Goal: Information Seeking & Learning: Learn about a topic

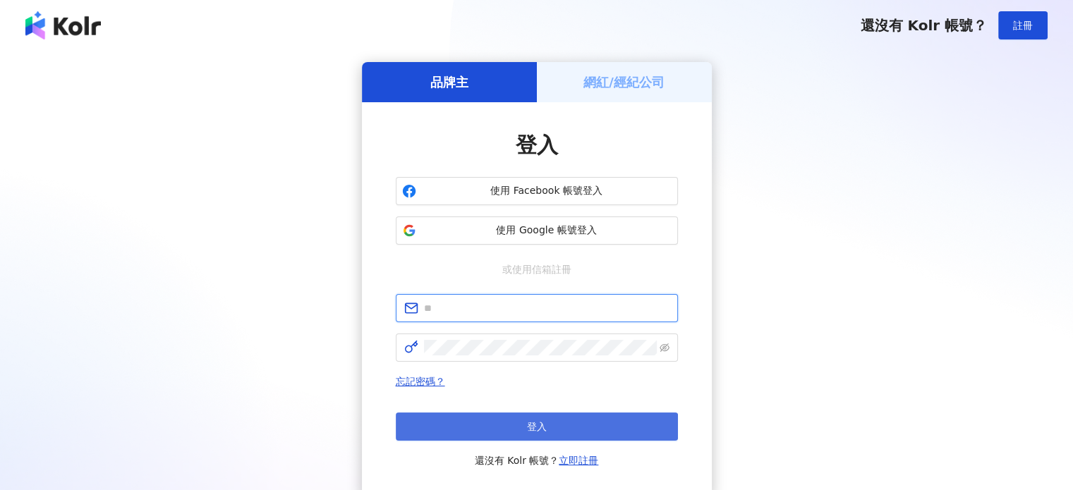
type input "**********"
click at [506, 427] on button "登入" at bounding box center [537, 427] width 282 height 28
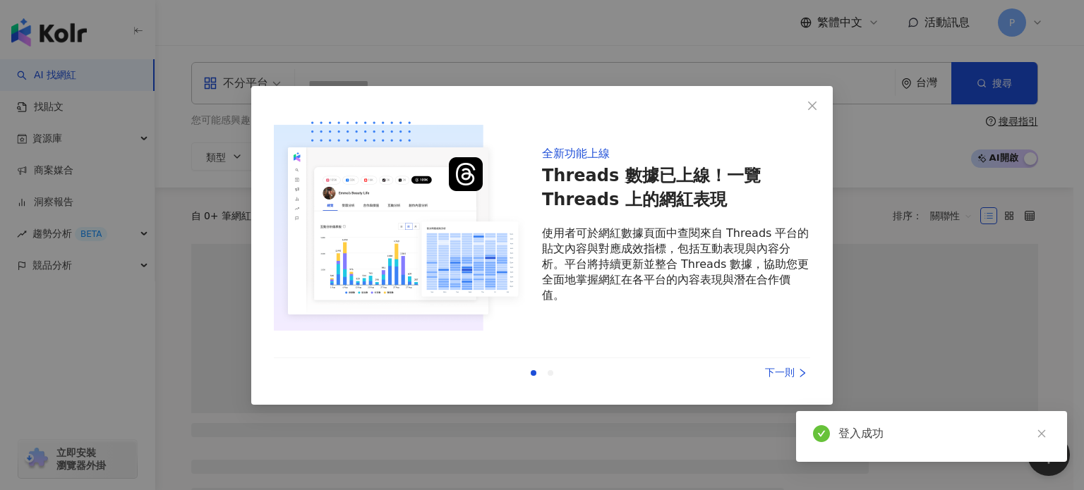
click at [776, 364] on div "上一則 下一則" at bounding box center [542, 373] width 536 height 30
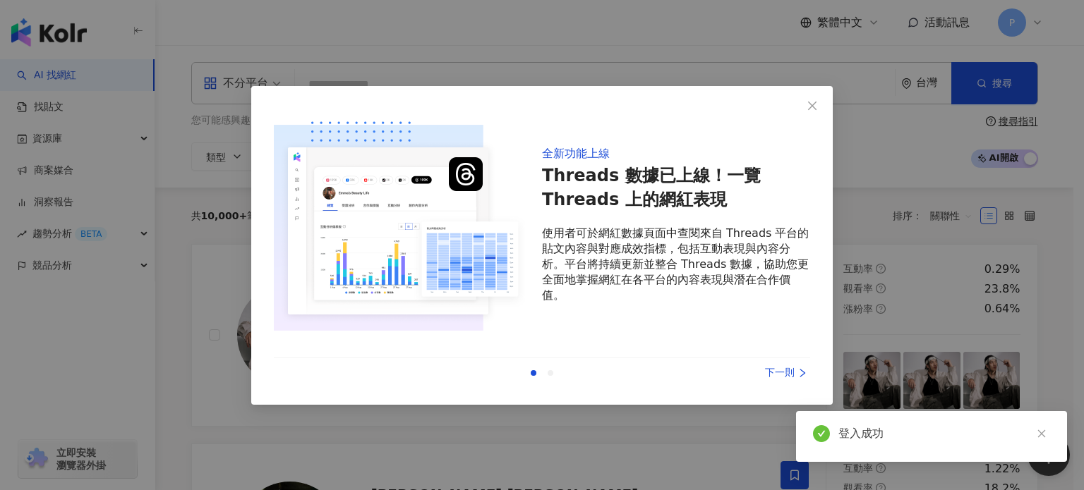
click at [780, 372] on div "下一則" at bounding box center [757, 373] width 106 height 16
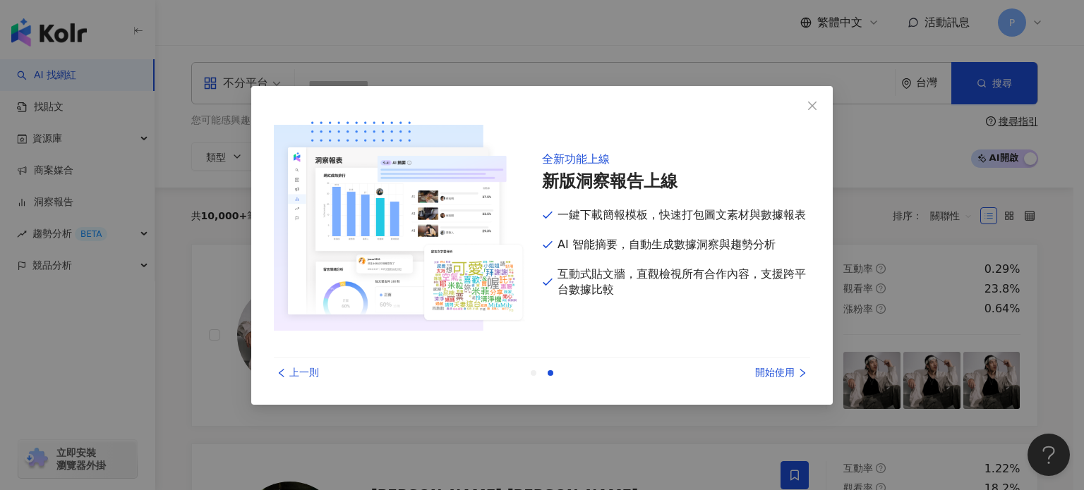
click at [780, 372] on div "開始使用" at bounding box center [757, 373] width 106 height 16
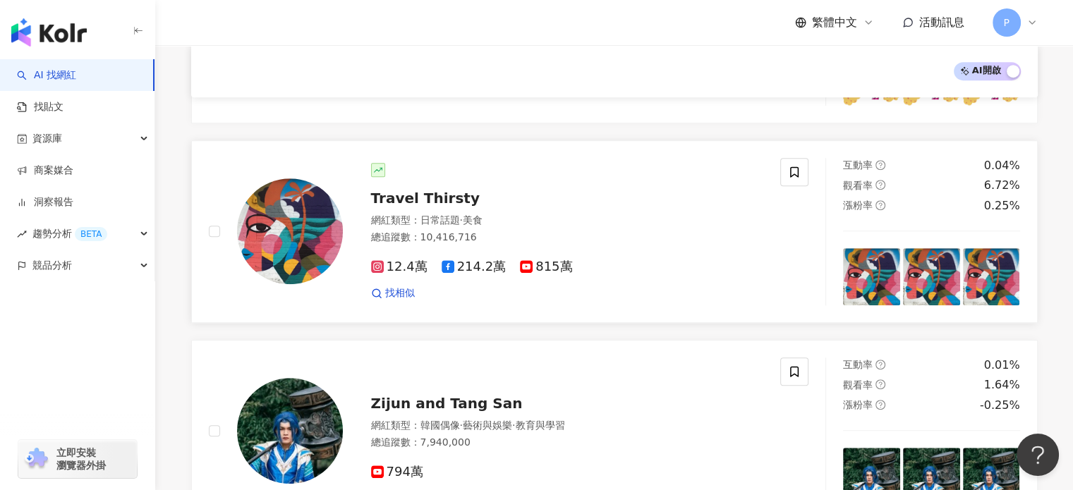
scroll to position [917, 0]
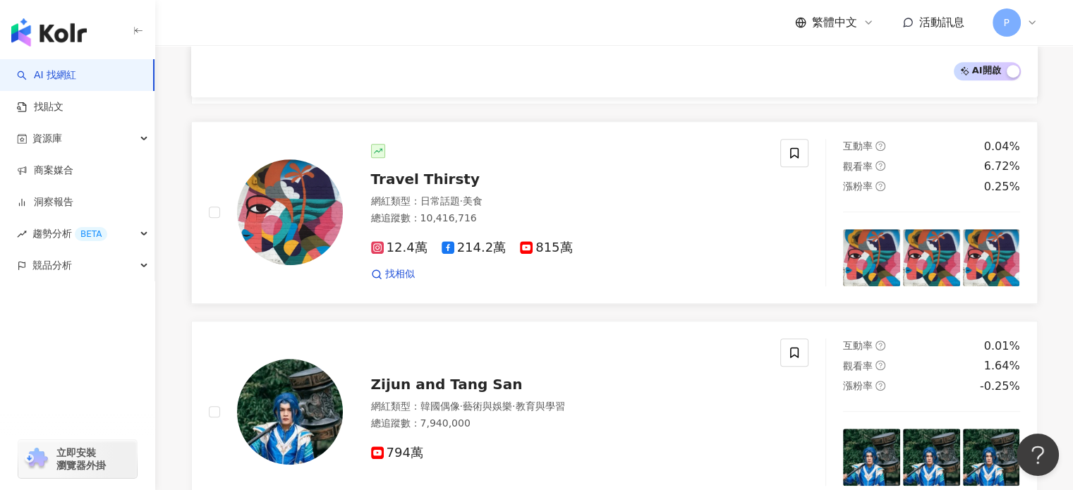
click at [531, 245] on span "815萬" at bounding box center [546, 248] width 52 height 15
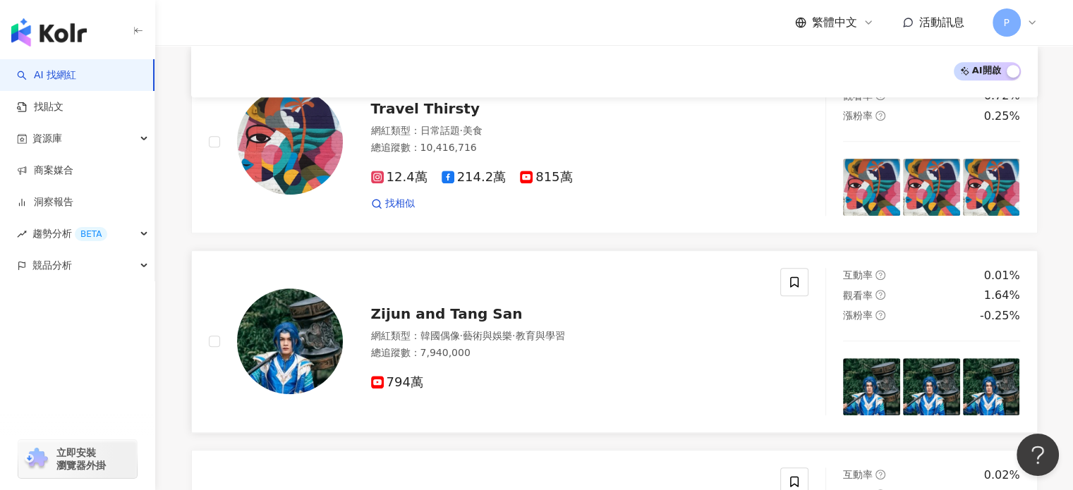
click at [261, 327] on img at bounding box center [290, 342] width 106 height 106
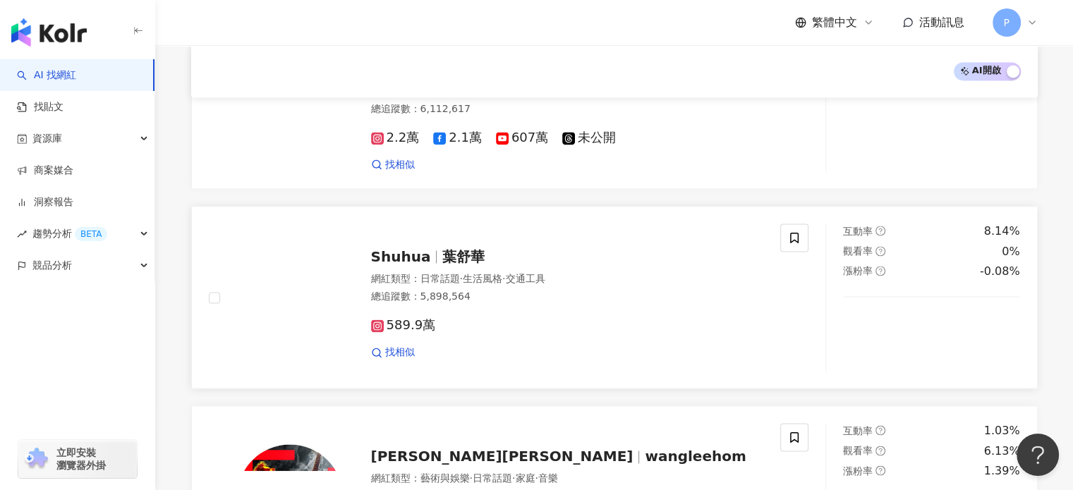
scroll to position [2187, 0]
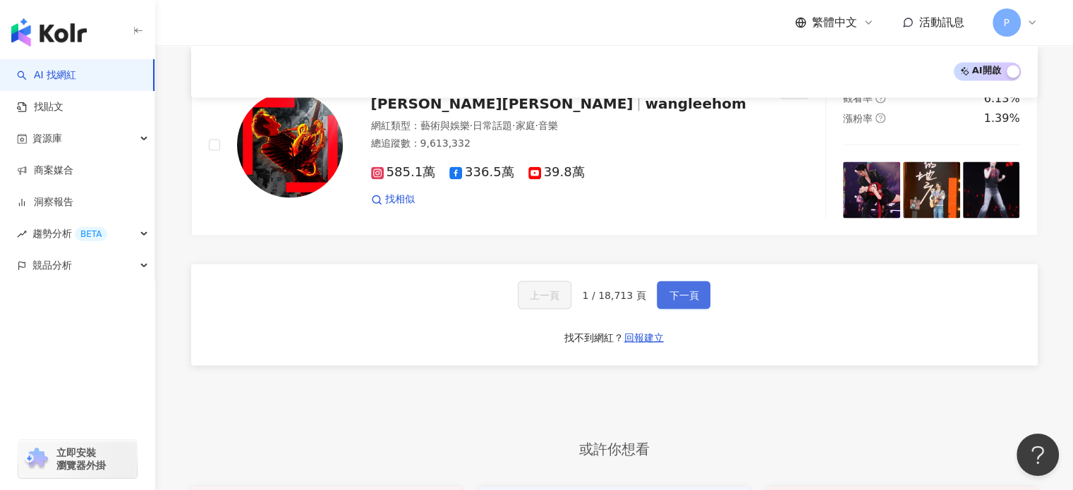
click at [689, 289] on span "下一頁" at bounding box center [684, 294] width 30 height 11
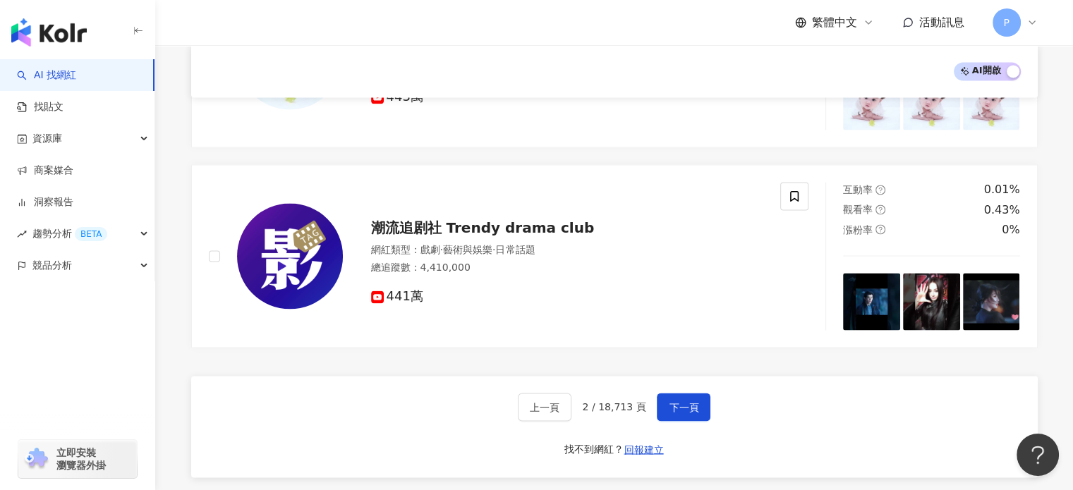
scroll to position [2399, 0]
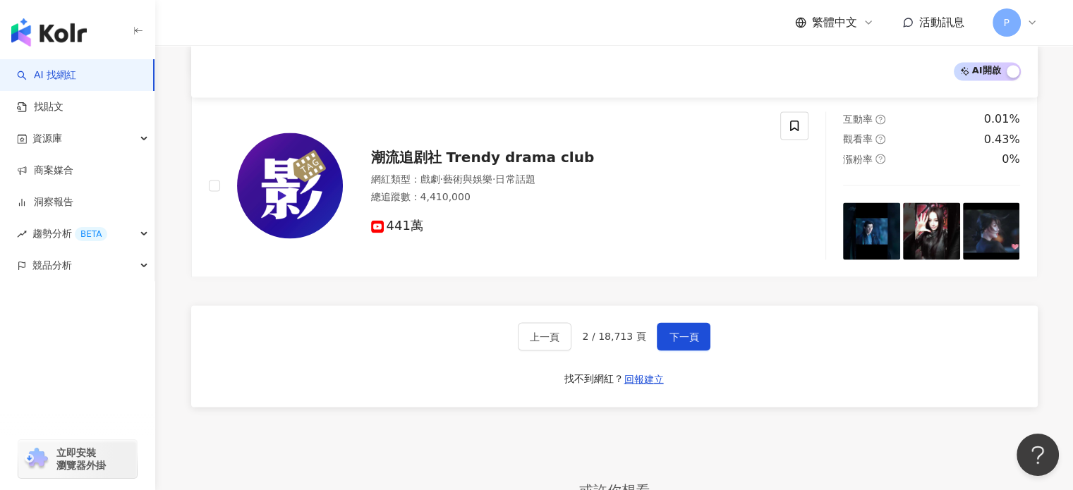
click at [643, 322] on div "上一頁 2 / 18,713 頁 下一頁" at bounding box center [614, 336] width 193 height 28
click at [687, 331] on span "下一頁" at bounding box center [684, 336] width 30 height 11
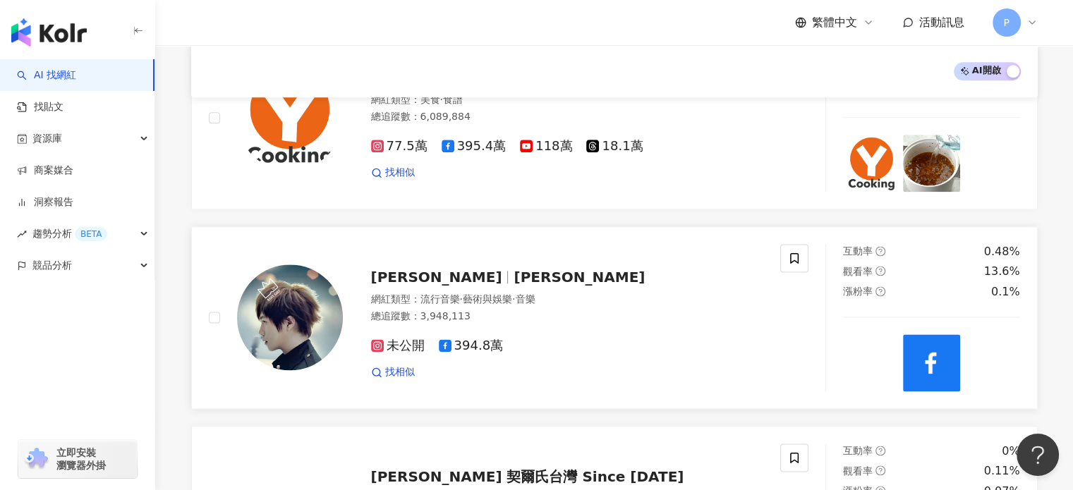
scroll to position [1863, 0]
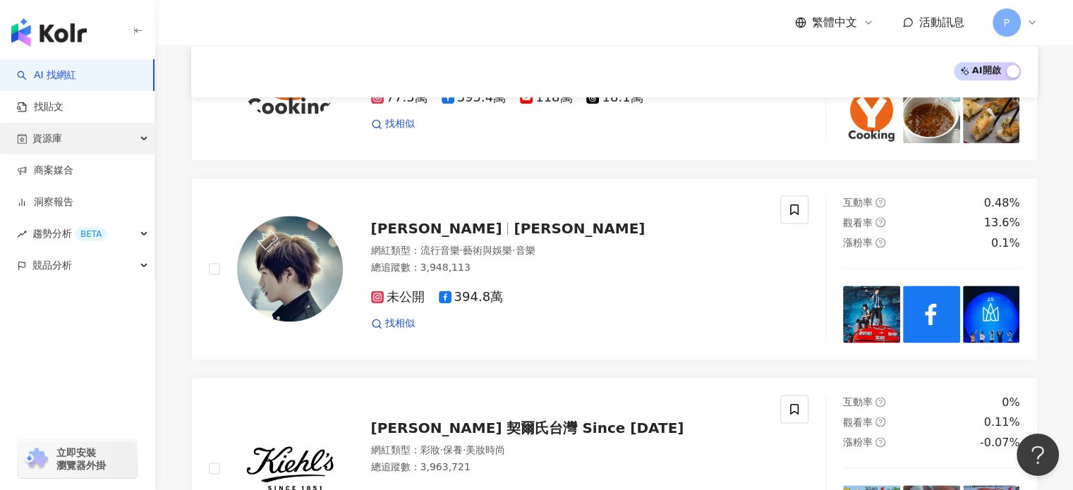
click at [109, 138] on div "資源庫" at bounding box center [77, 139] width 155 height 32
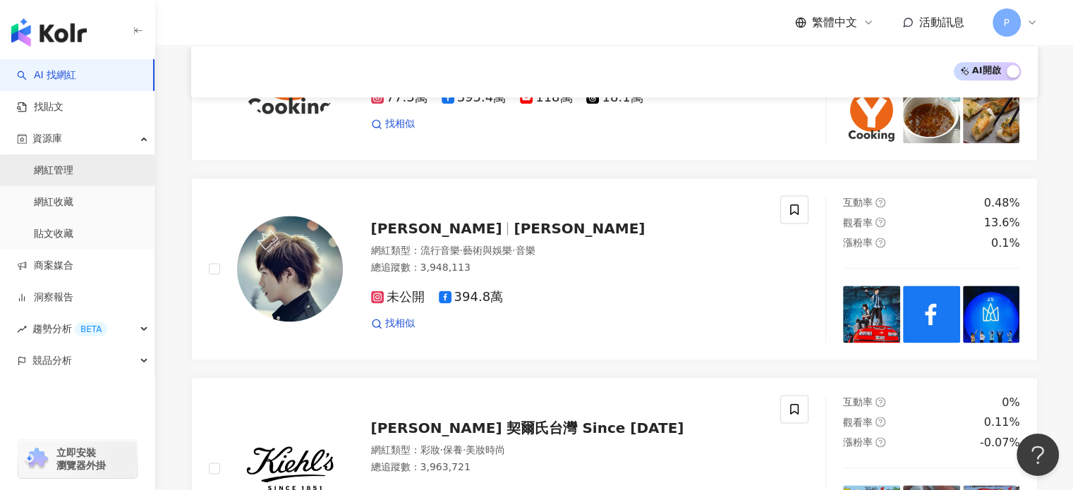
click at [73, 169] on link "網紅管理" at bounding box center [54, 171] width 40 height 14
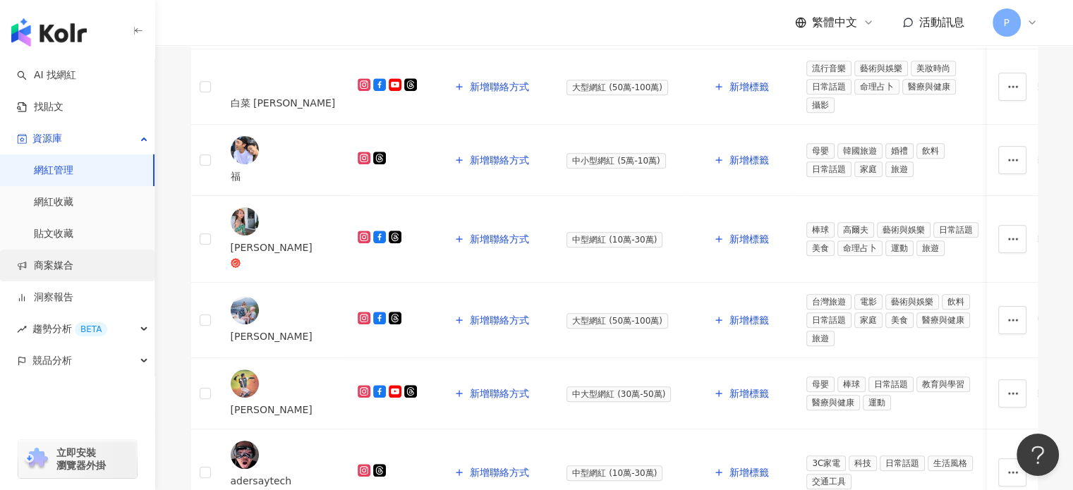
scroll to position [776, 0]
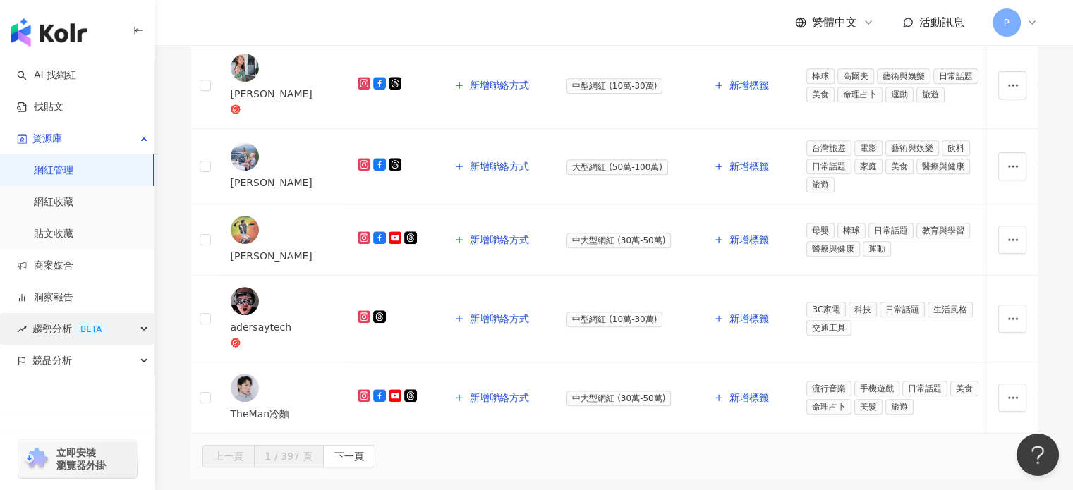
click at [85, 333] on div "BETA" at bounding box center [91, 329] width 32 height 14
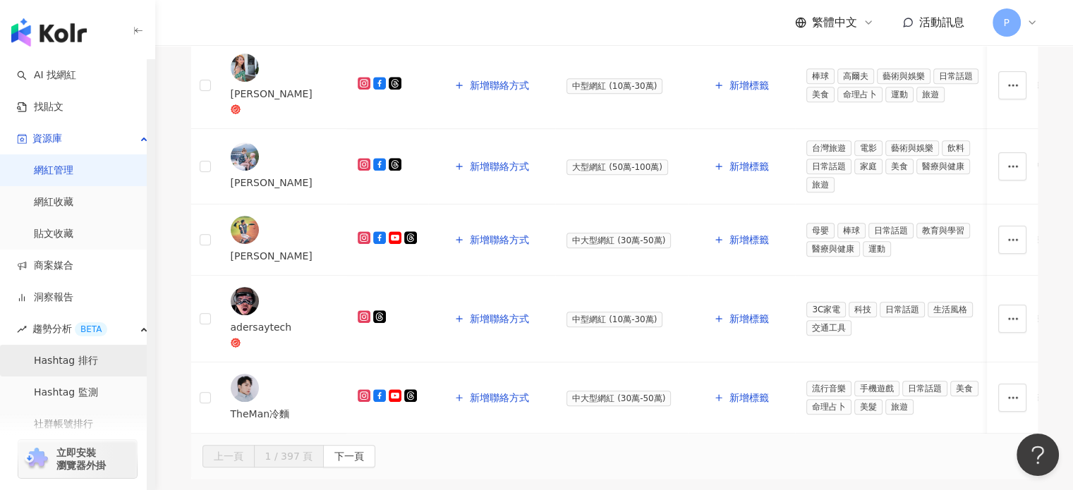
click at [93, 367] on link "Hashtag 排行" at bounding box center [66, 361] width 64 height 14
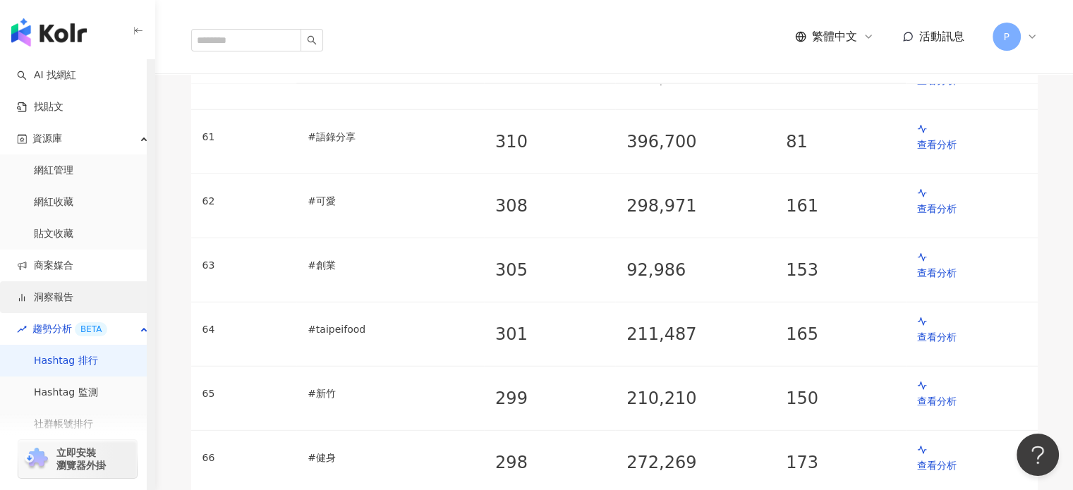
scroll to position [74, 0]
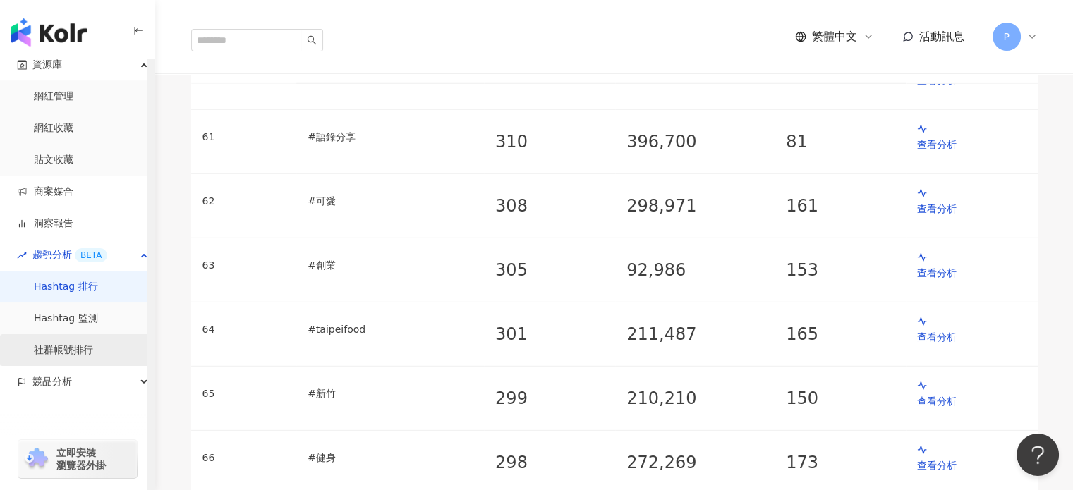
click at [93, 353] on link "社群帳號排行" at bounding box center [63, 351] width 59 height 14
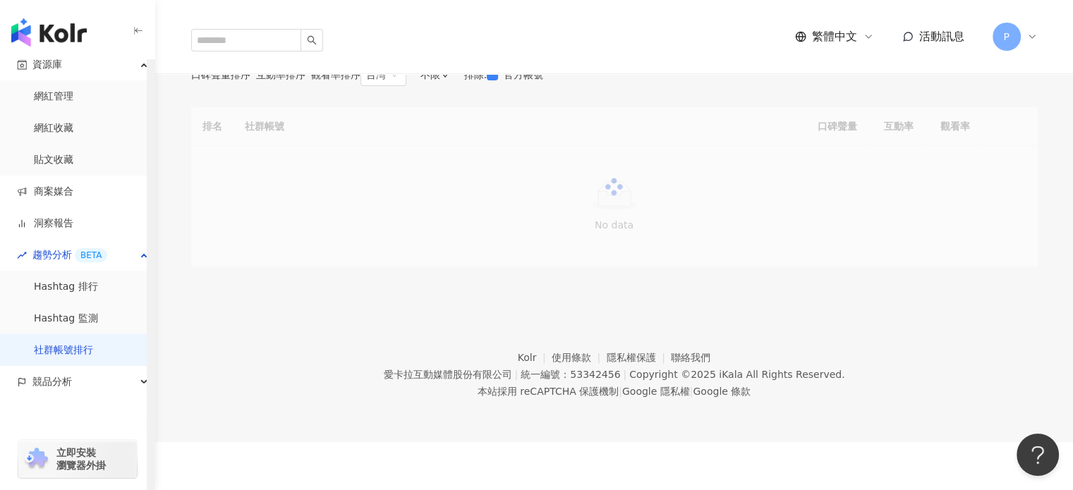
scroll to position [71, 0]
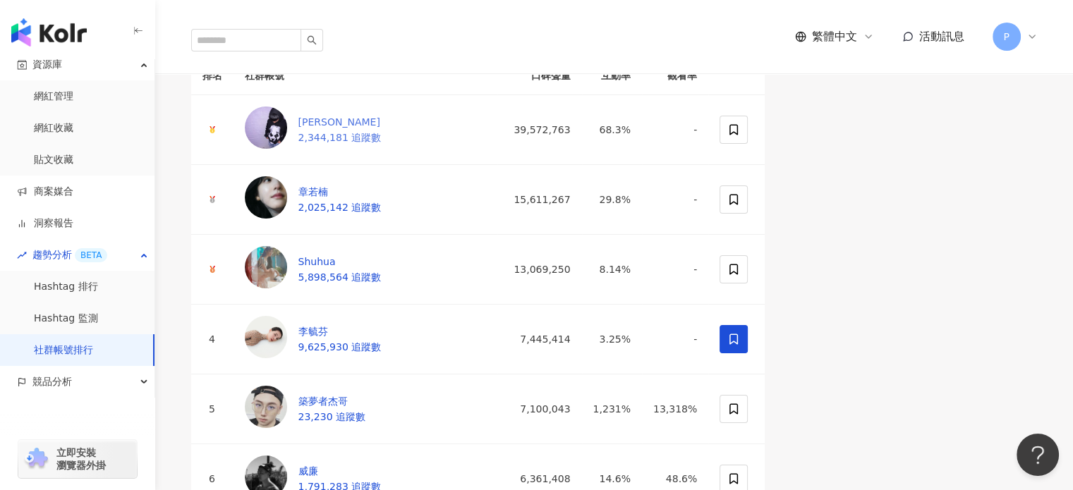
click at [325, 130] on div "Ray" at bounding box center [339, 122] width 83 height 16
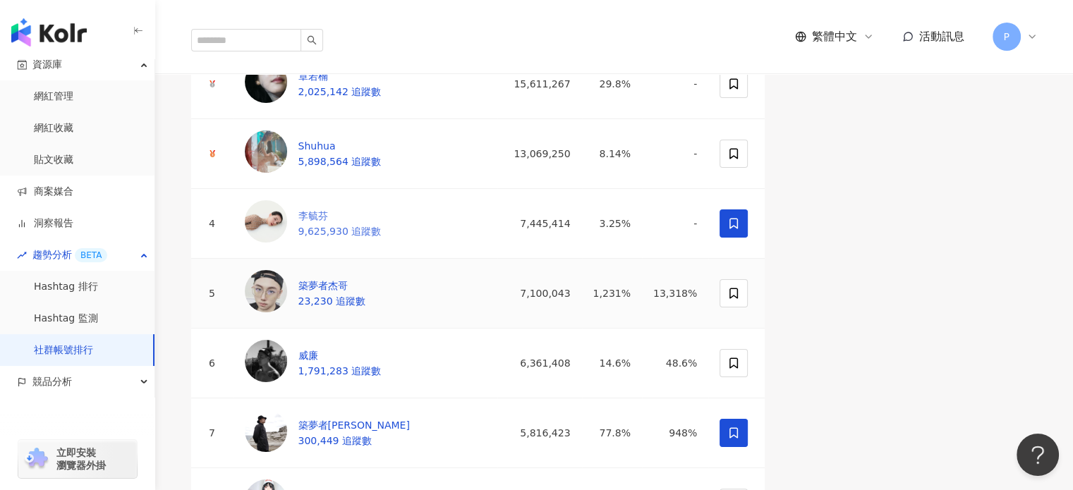
scroll to position [212, 0]
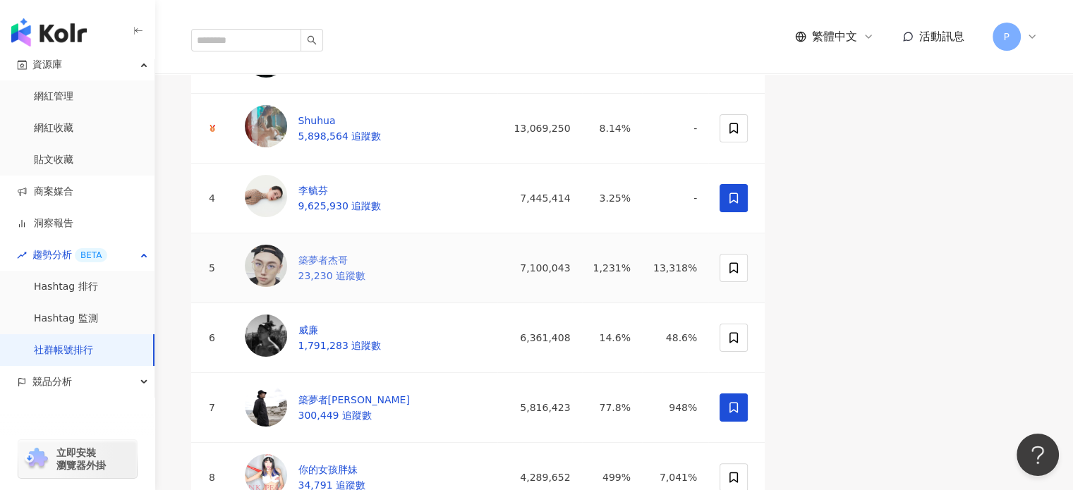
click at [339, 268] on div "築夢者杰哥" at bounding box center [331, 261] width 67 height 16
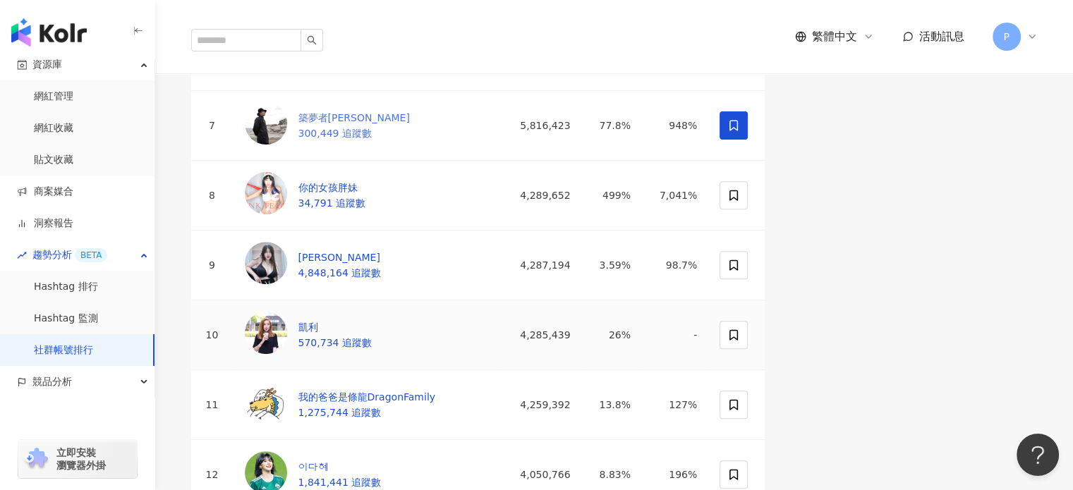
scroll to position [706, 0]
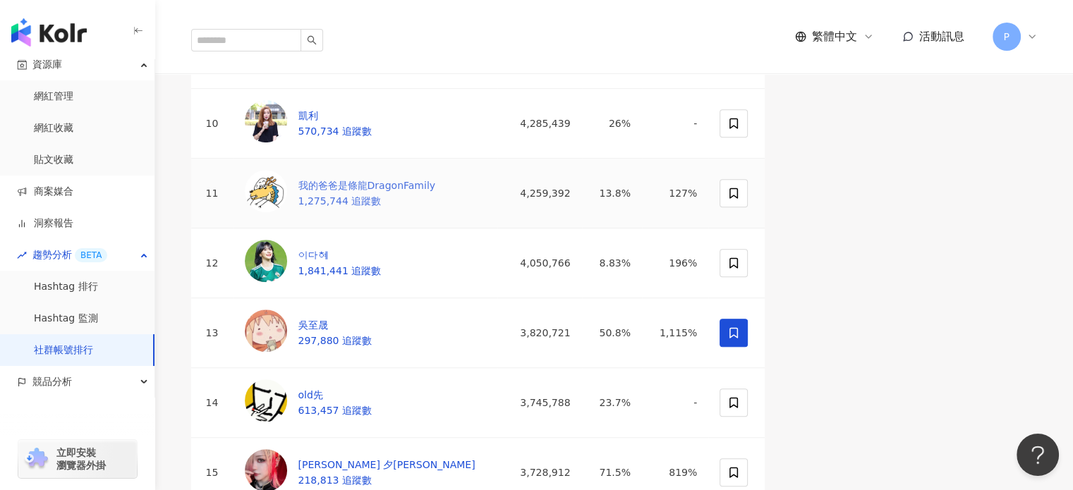
click at [360, 193] on div "我的爸爸是條龍DragonFamily" at bounding box center [367, 186] width 138 height 16
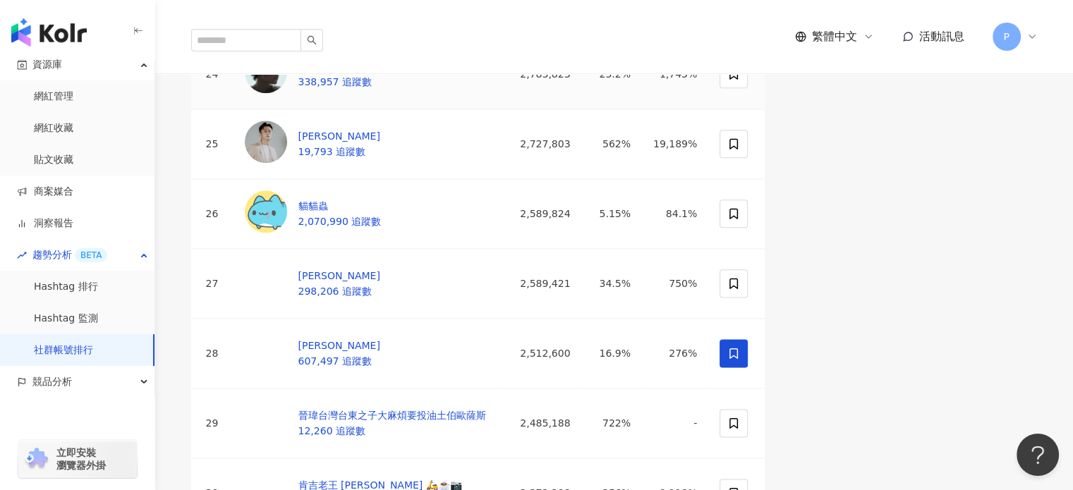
scroll to position [1744, 0]
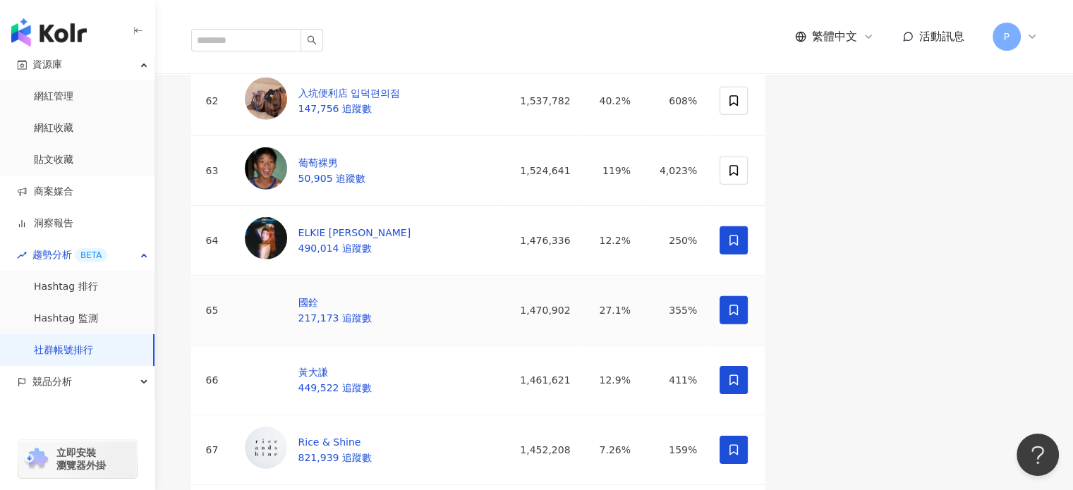
scroll to position [4425, 0]
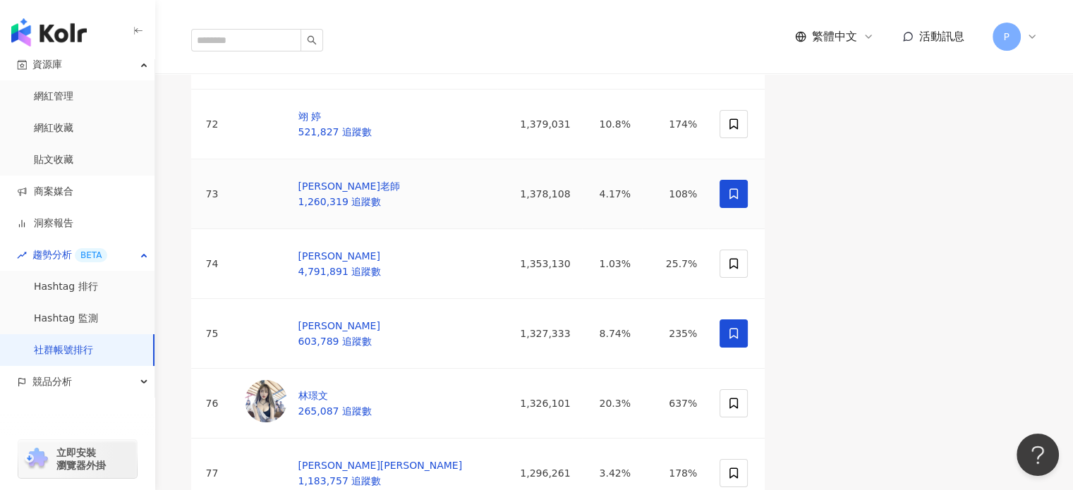
scroll to position [5060, 0]
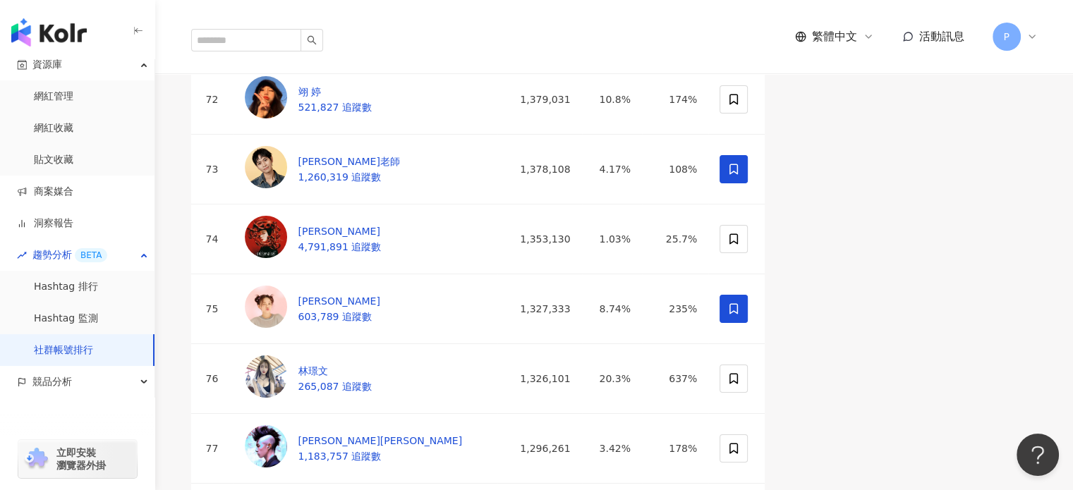
click at [338, 43] on span "19,831 追蹤數" at bounding box center [331, 37] width 67 height 11
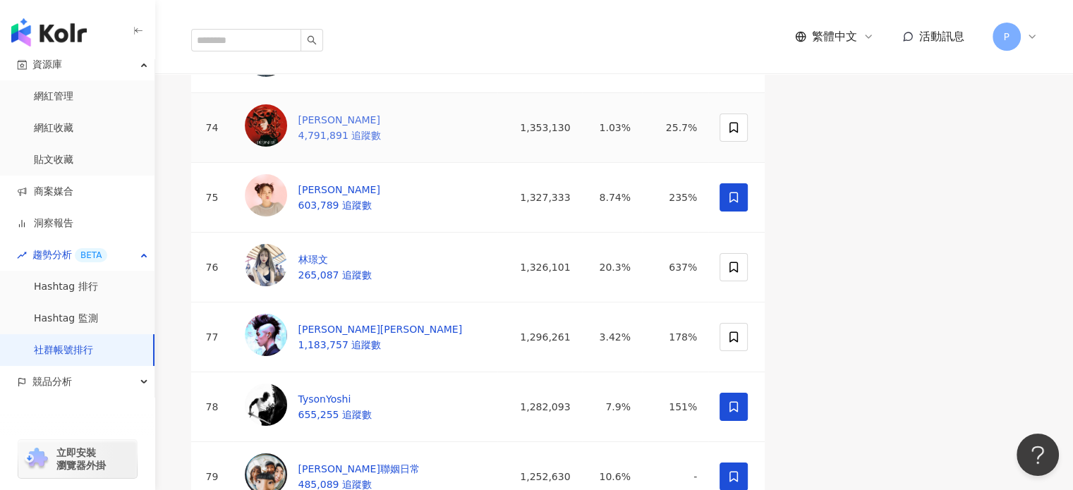
scroll to position [5272, 0]
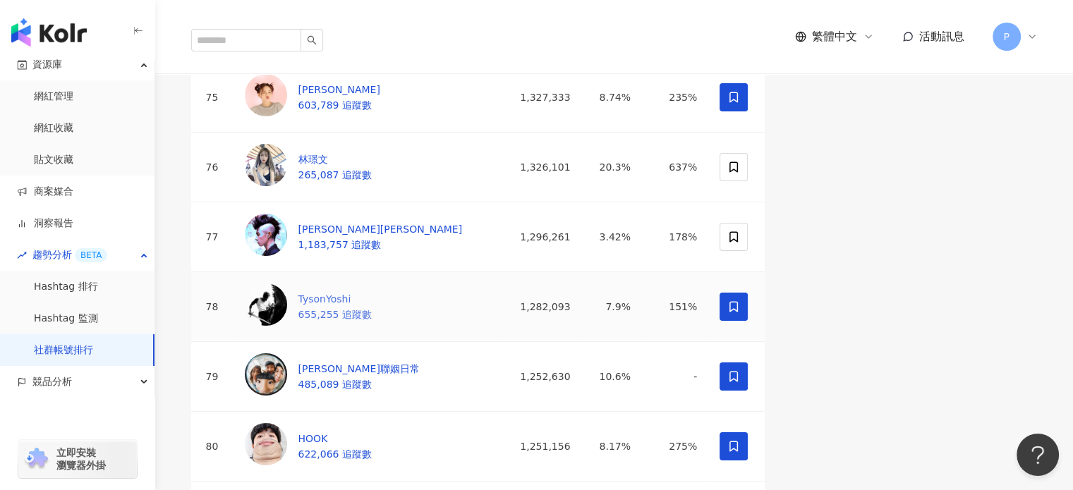
click at [335, 307] on div "TysonYoshi" at bounding box center [334, 299] width 73 height 16
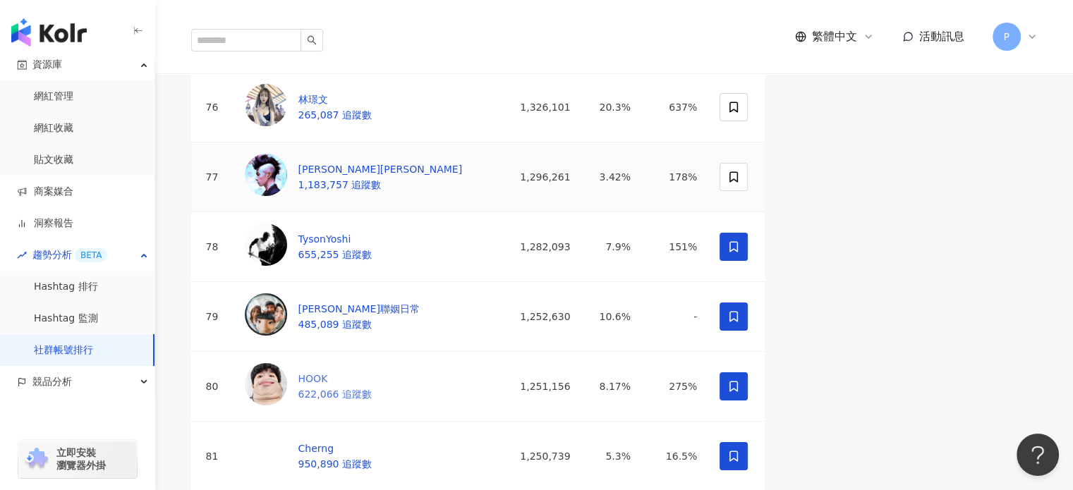
scroll to position [5484, 0]
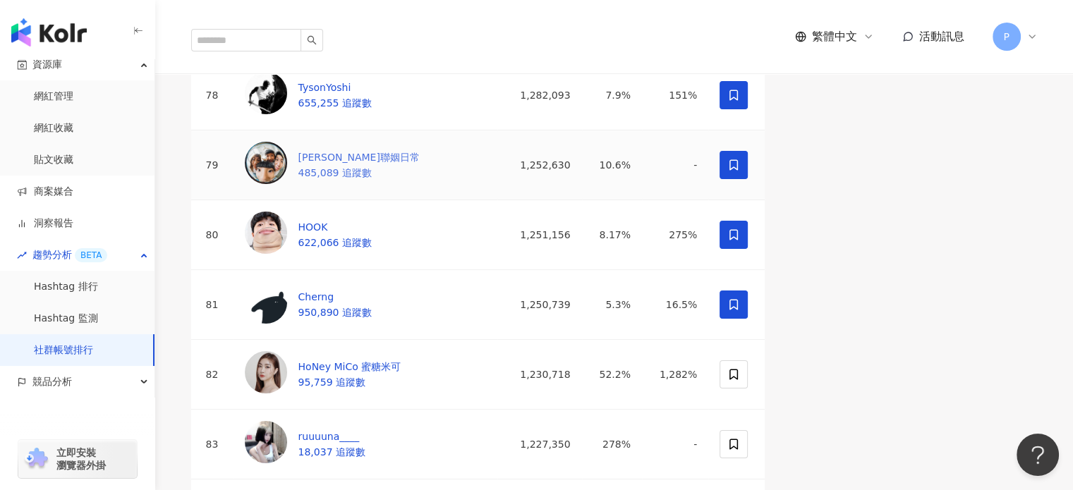
click at [339, 165] on div "朱李聯姻日常" at bounding box center [358, 158] width 121 height 16
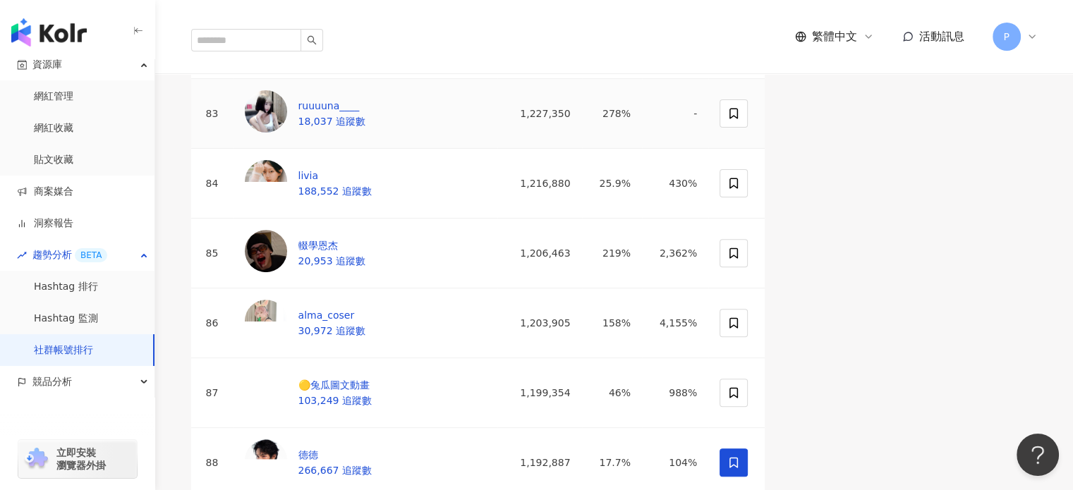
scroll to position [5837, 0]
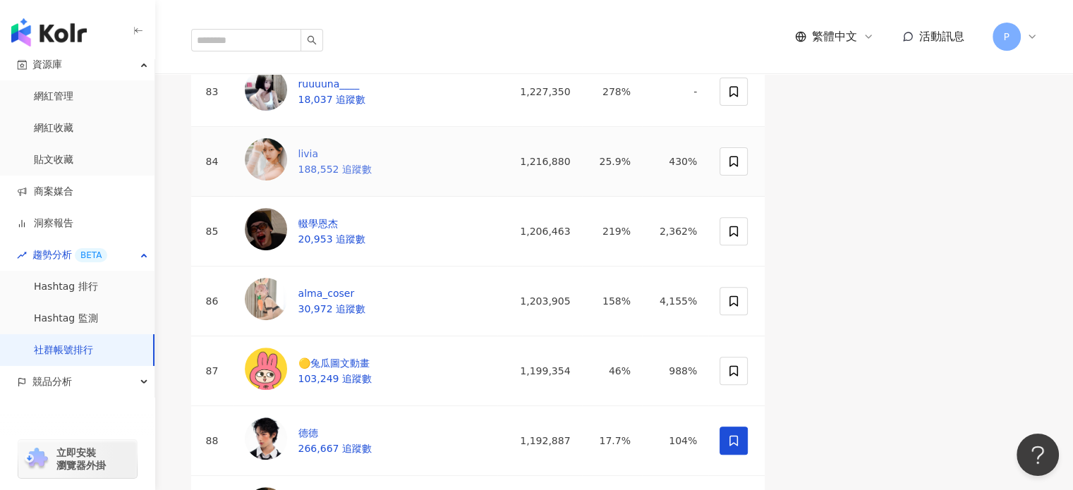
click at [336, 162] on div "livia" at bounding box center [334, 154] width 73 height 16
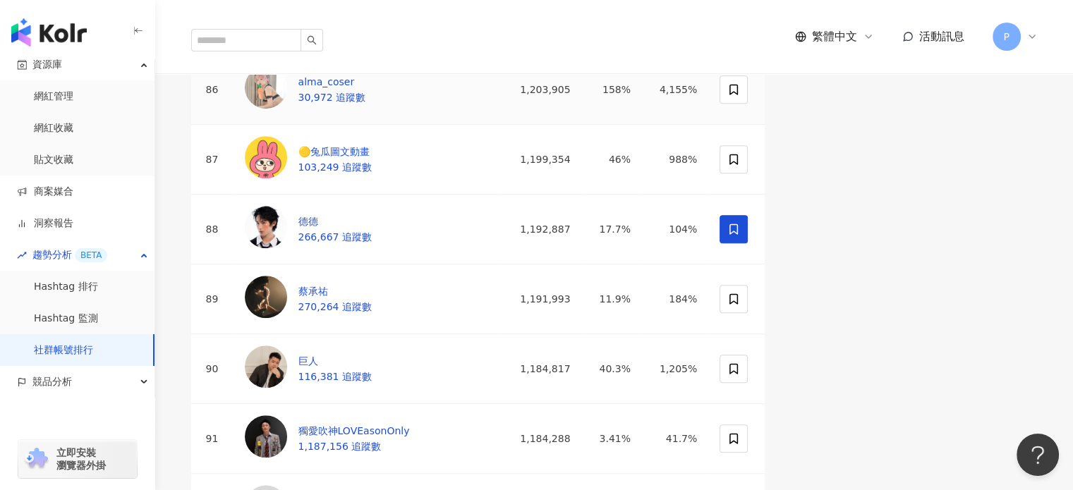
scroll to position [5766, 0]
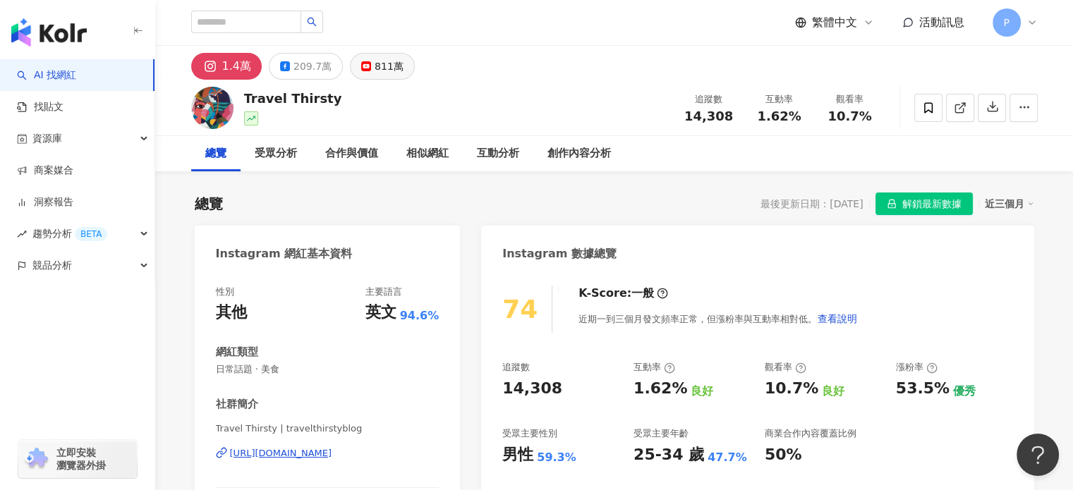
click at [375, 71] on div "811萬" at bounding box center [389, 66] width 29 height 20
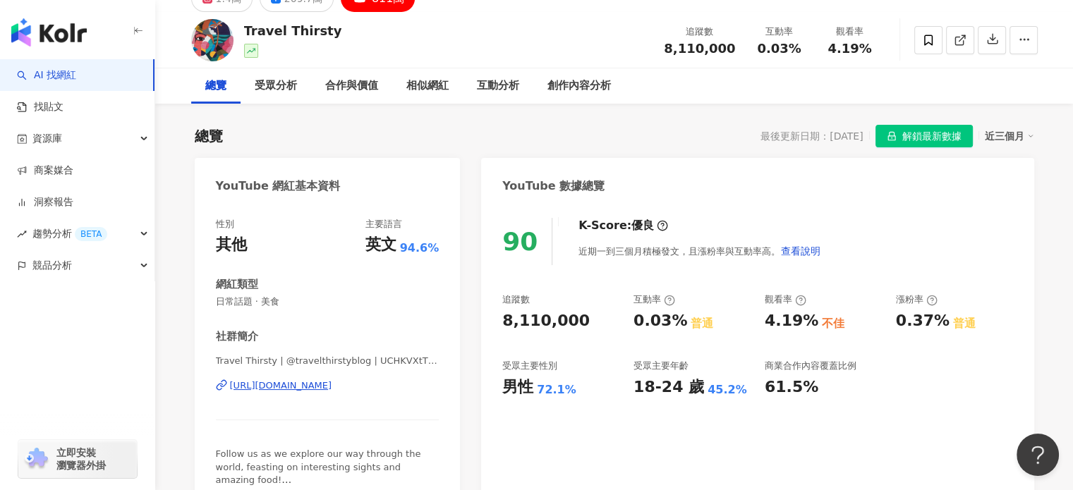
scroll to position [212, 0]
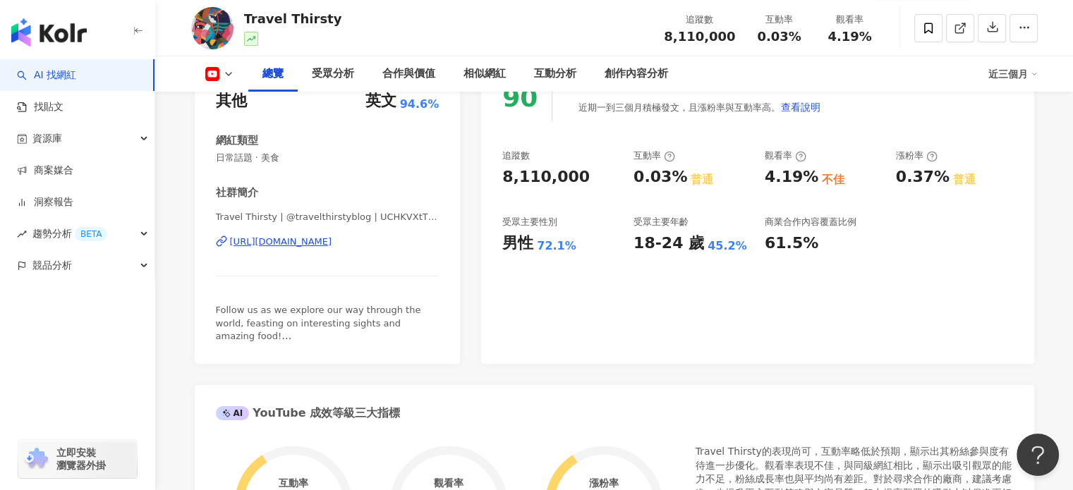
click at [322, 242] on div "https://www.youtube.com/channel/UCHKVXtT1YBCYUnnr4apqXfg" at bounding box center [281, 242] width 102 height 13
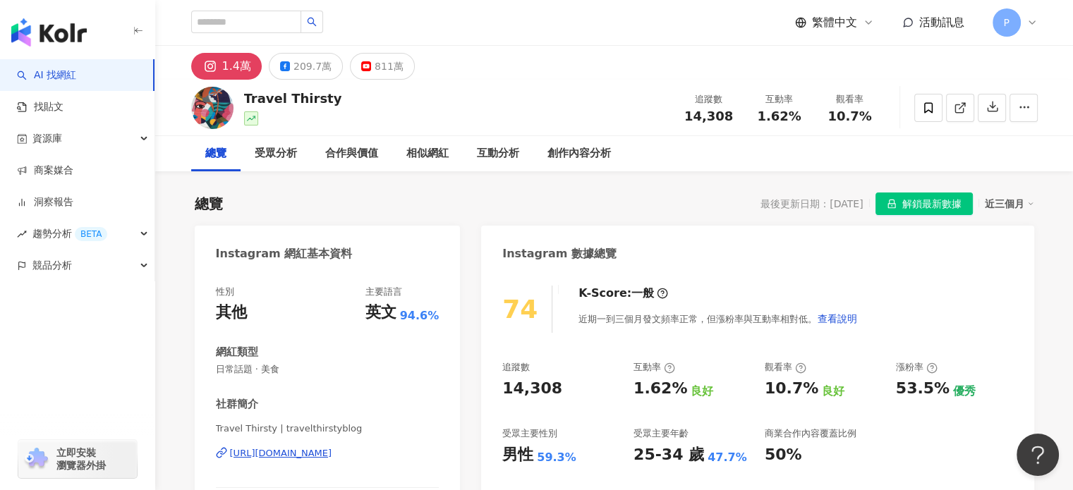
scroll to position [212, 0]
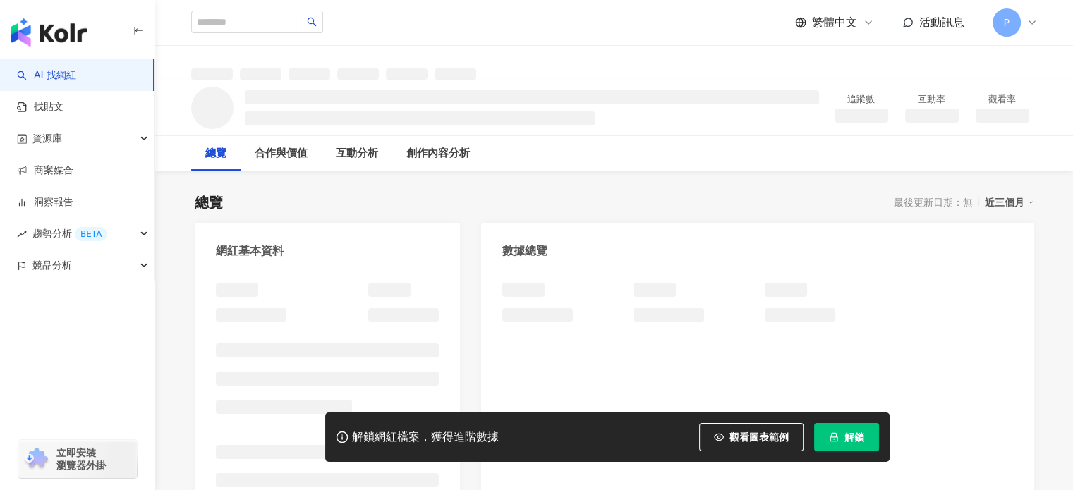
scroll to position [141, 0]
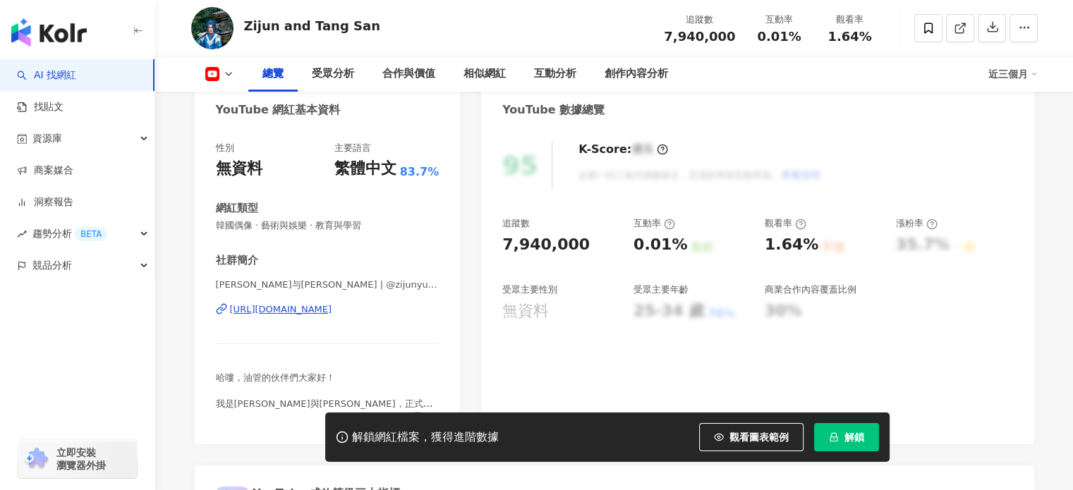
click at [332, 303] on div "https://www.youtube.com/channel/UC6ik7KPV5oL914e4LkpQMpA" at bounding box center [281, 309] width 102 height 13
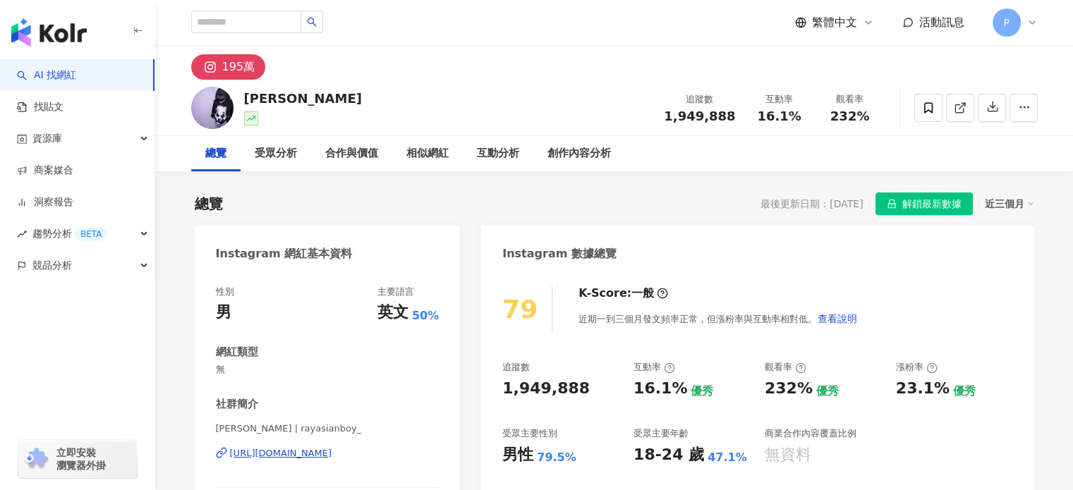
click at [310, 451] on div "https://www.instagram.com/rayasianboy_/" at bounding box center [281, 453] width 102 height 13
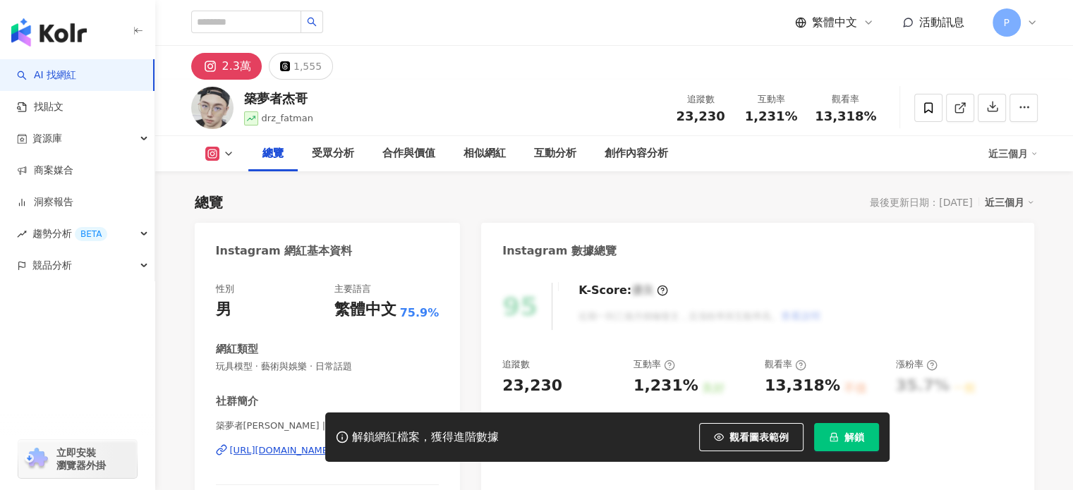
click at [263, 445] on div "[URL][DOMAIN_NAME]" at bounding box center [281, 451] width 102 height 13
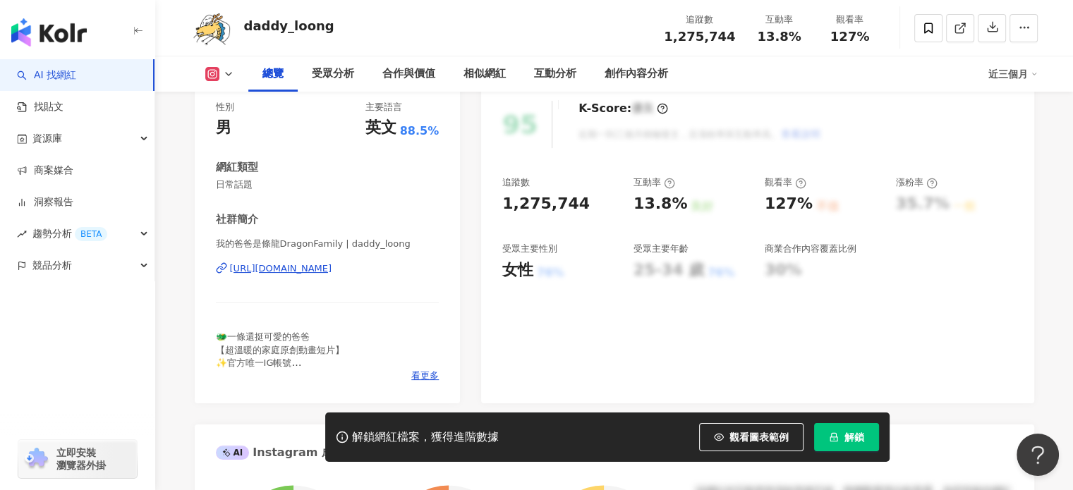
scroll to position [212, 0]
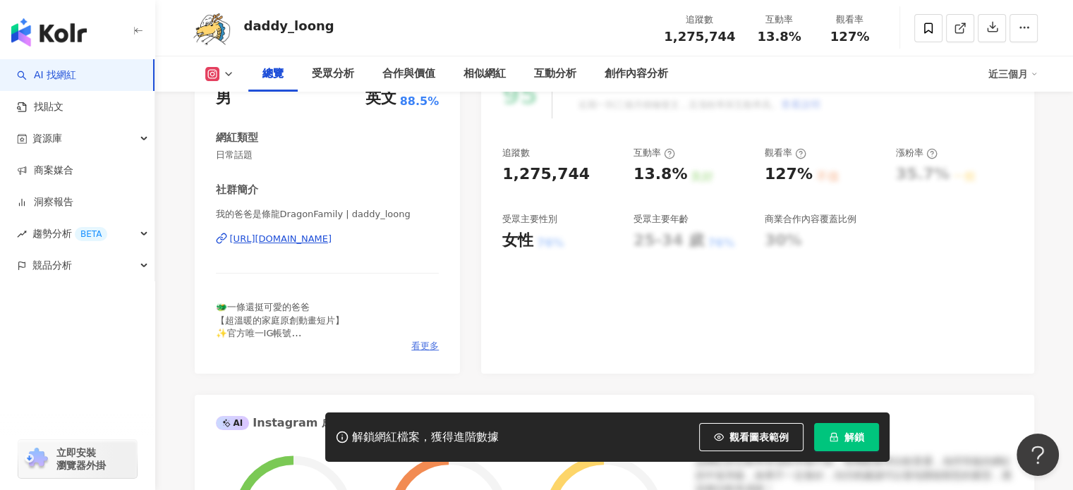
click at [412, 346] on span "看更多" at bounding box center [425, 346] width 28 height 13
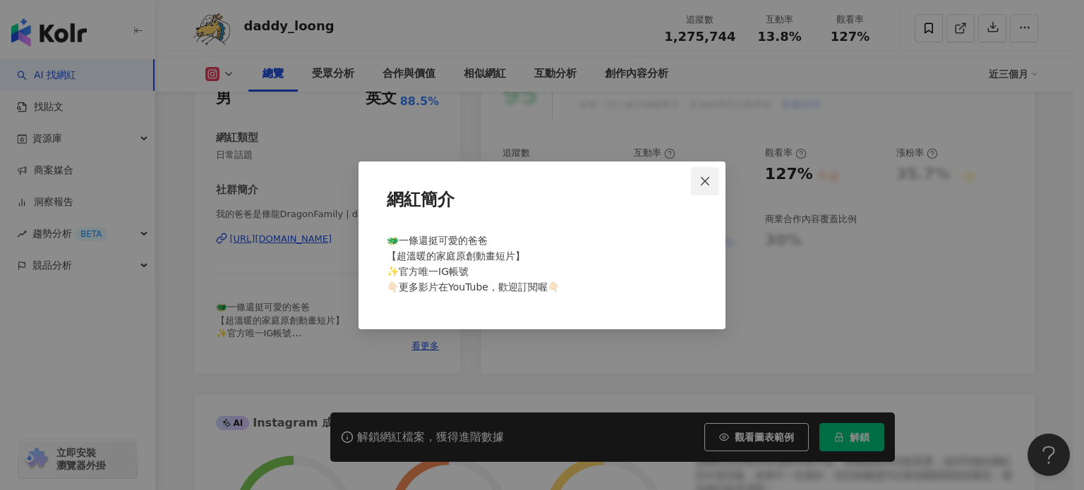
click at [698, 184] on span "Close" at bounding box center [705, 181] width 28 height 11
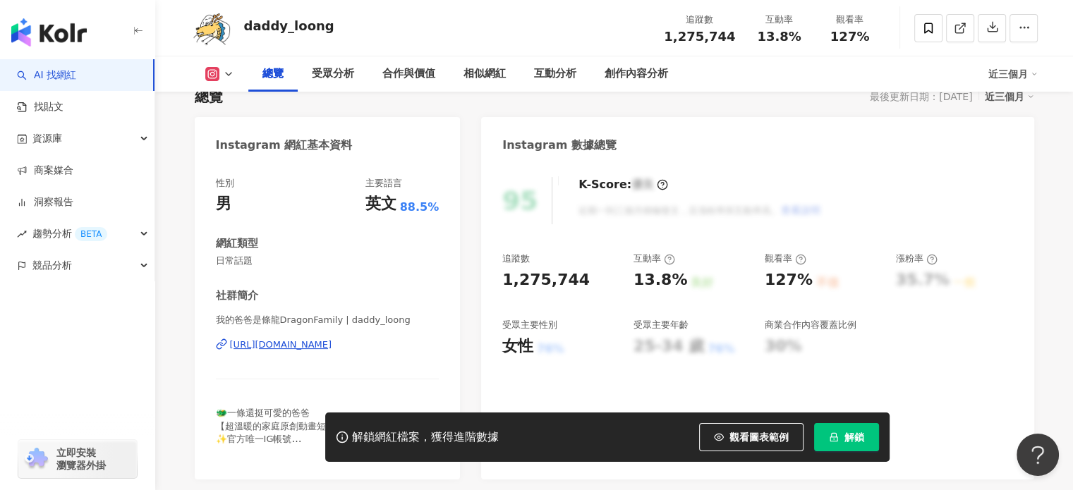
scroll to position [0, 0]
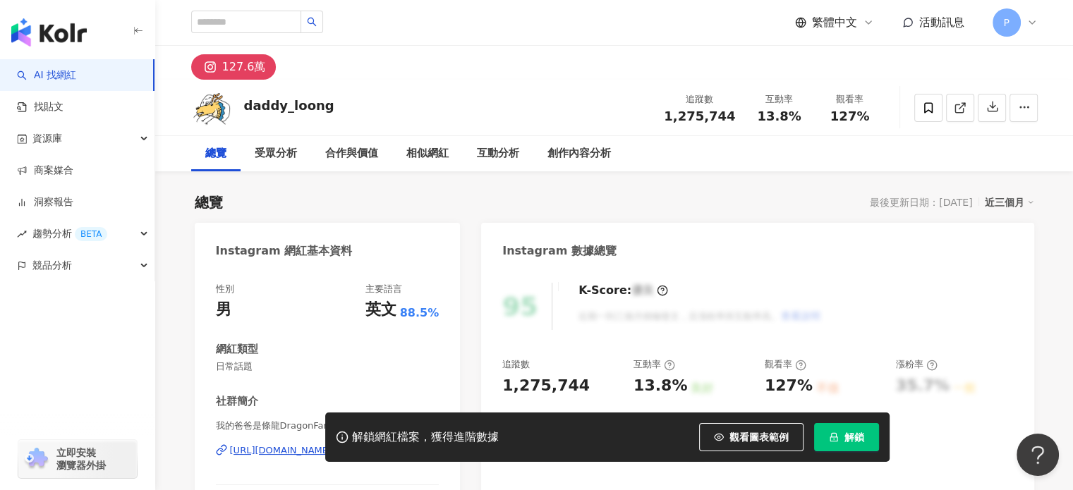
click at [225, 62] on div "127.6萬" at bounding box center [244, 67] width 44 height 20
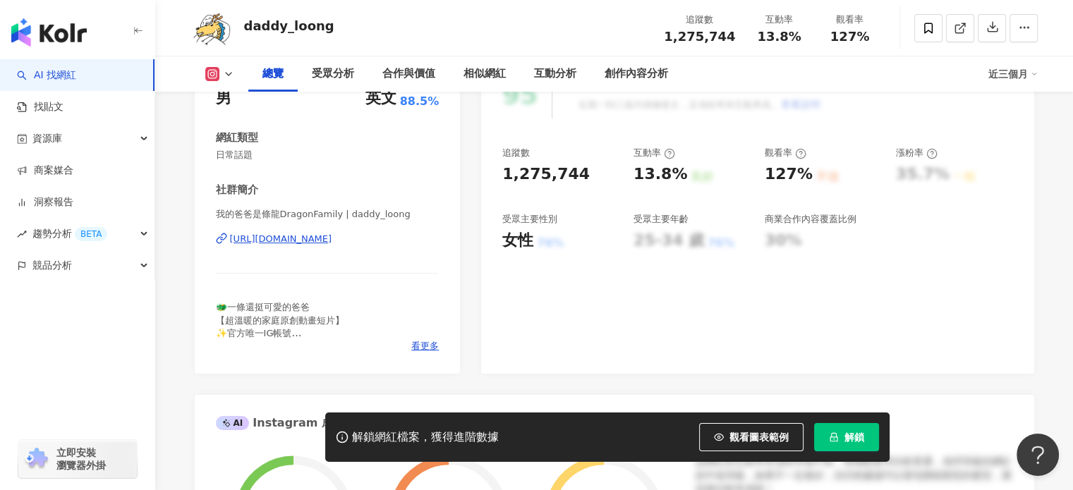
click at [291, 238] on div "https://www.instagram.com/daddy_loong/" at bounding box center [281, 239] width 102 height 13
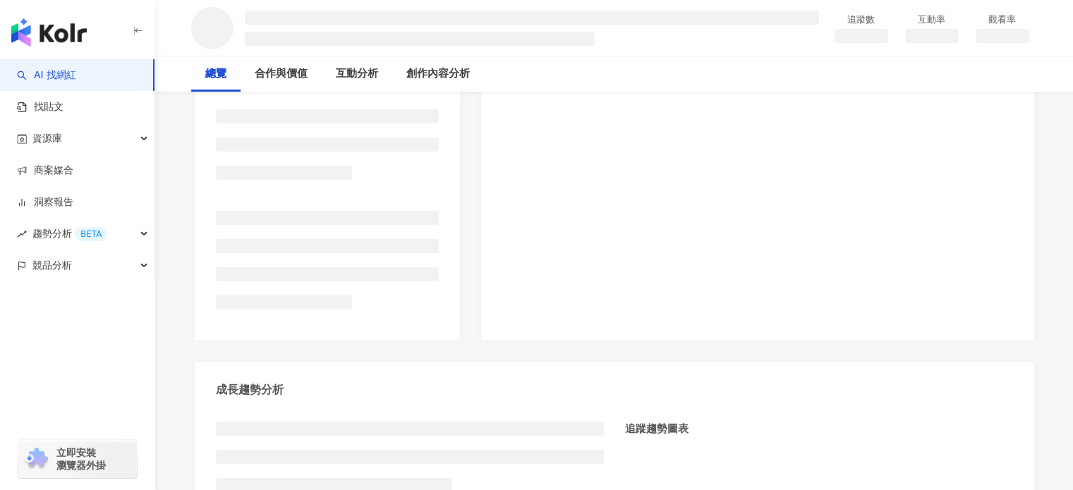
scroll to position [285, 0]
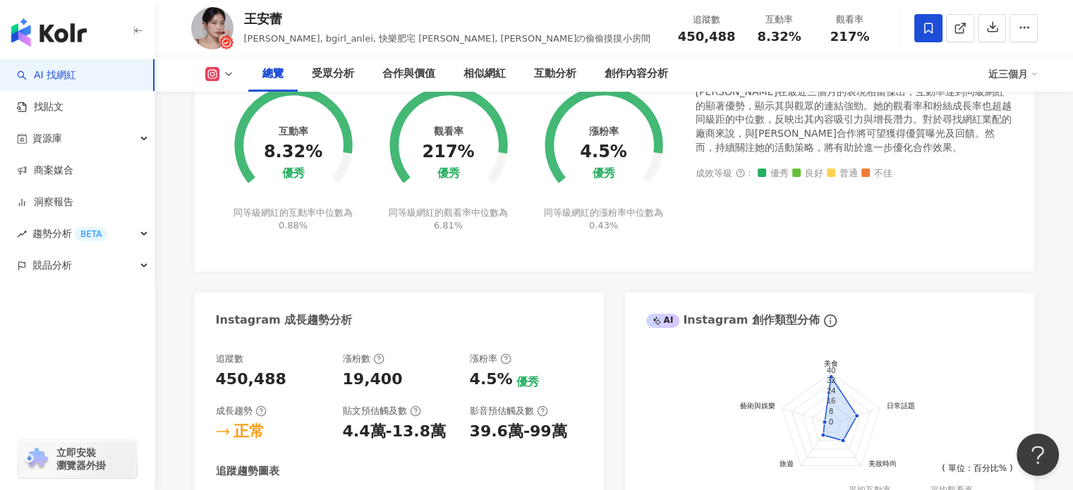
click at [254, 288] on div "Instagram 網紅基本資料 性別 女 主要語言 繁體中文 97.8% 網紅類型 台灣旅遊 · 藝術與娛樂 · 保養 · 美妝時尚 · 美食 · 穿搭 社…" at bounding box center [615, 173] width 840 height 1063
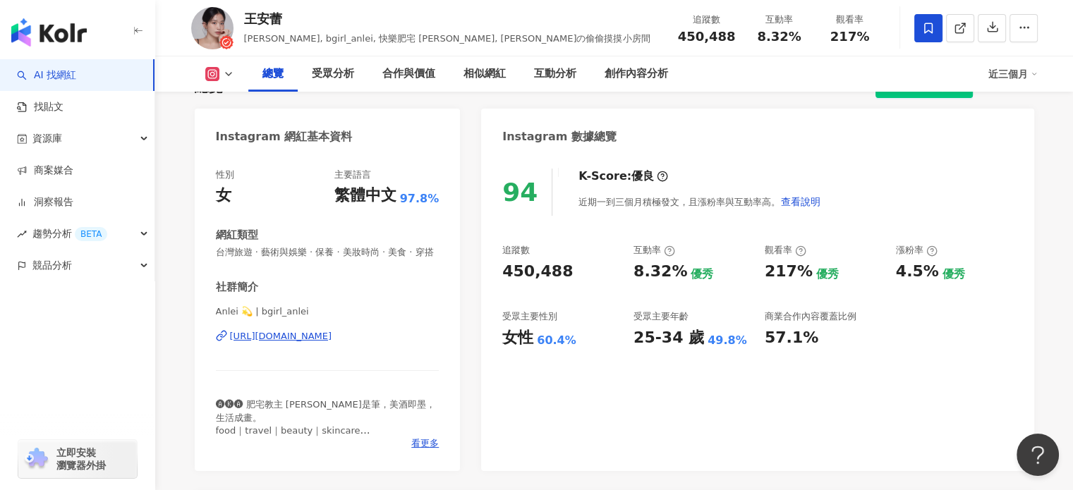
scroll to position [8, 0]
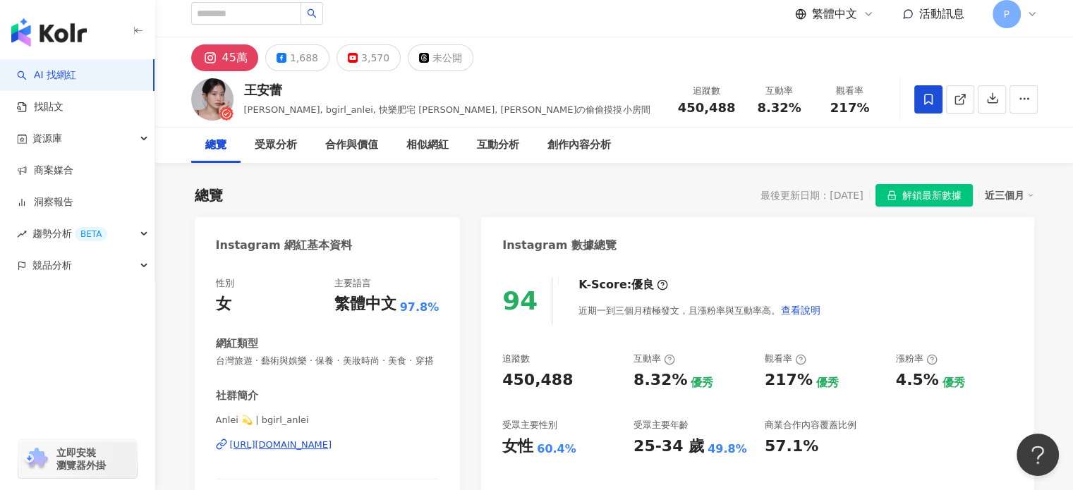
click at [282, 452] on div "[URL][DOMAIN_NAME]" at bounding box center [281, 445] width 102 height 13
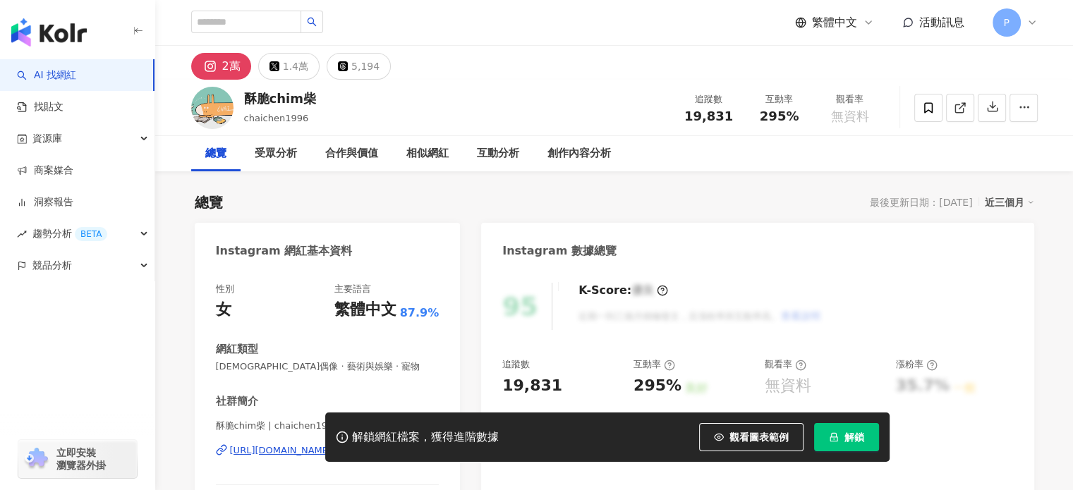
click at [275, 420] on span "酥脆chim柴 | chaichen1996" at bounding box center [328, 426] width 224 height 13
click at [277, 420] on span "酥脆chim柴 | chaichen1996" at bounding box center [328, 426] width 224 height 13
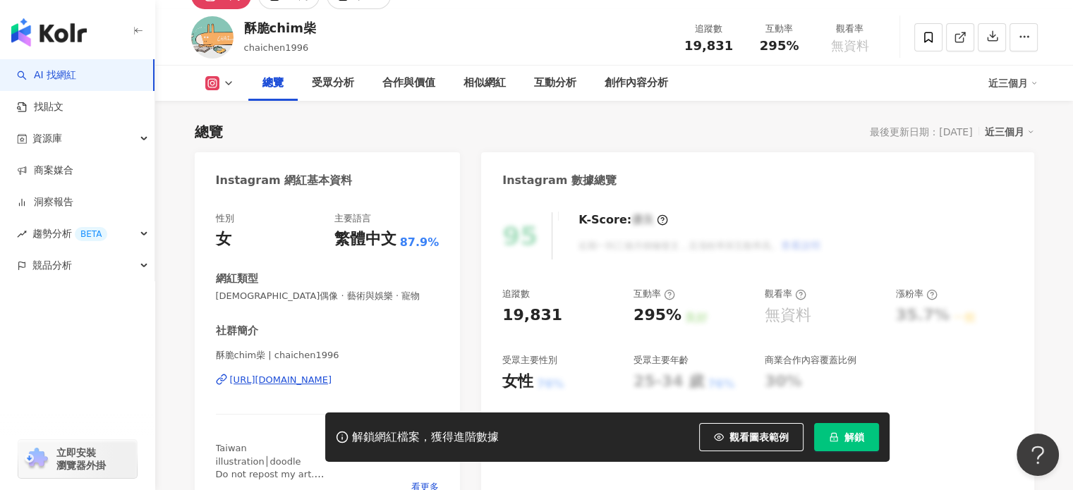
click at [274, 382] on div "https://www.instagram.com/chaichen1996/" at bounding box center [281, 380] width 102 height 13
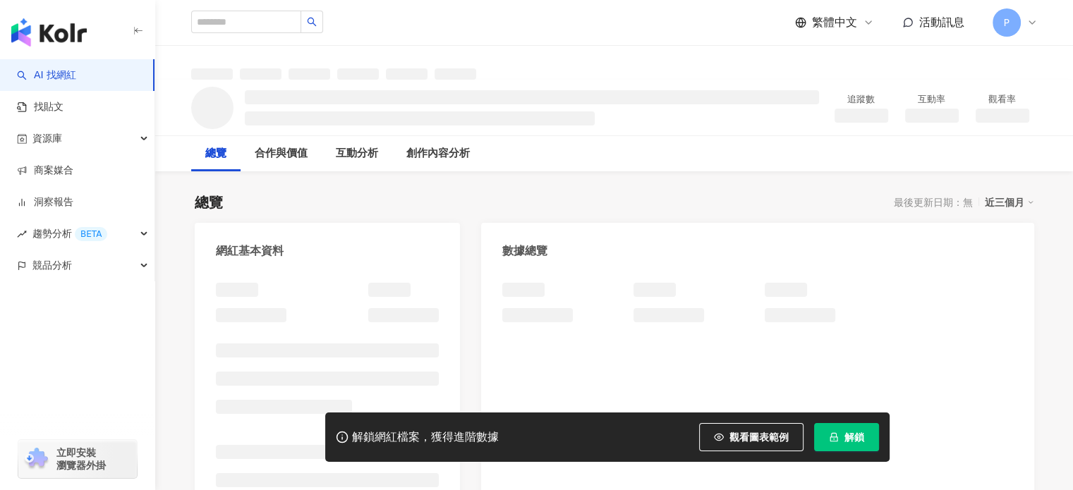
scroll to position [71, 0]
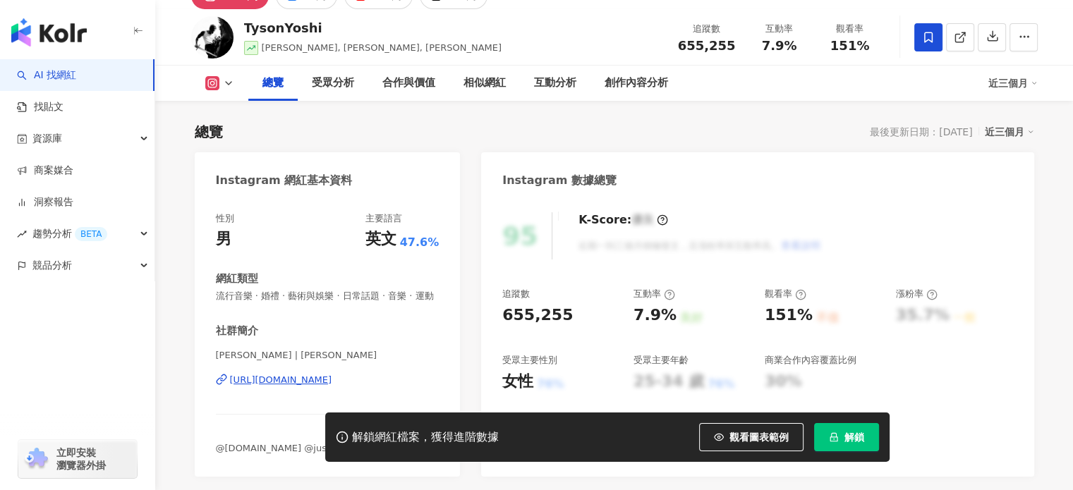
click at [301, 374] on div "[URL][DOMAIN_NAME]" at bounding box center [281, 380] width 102 height 13
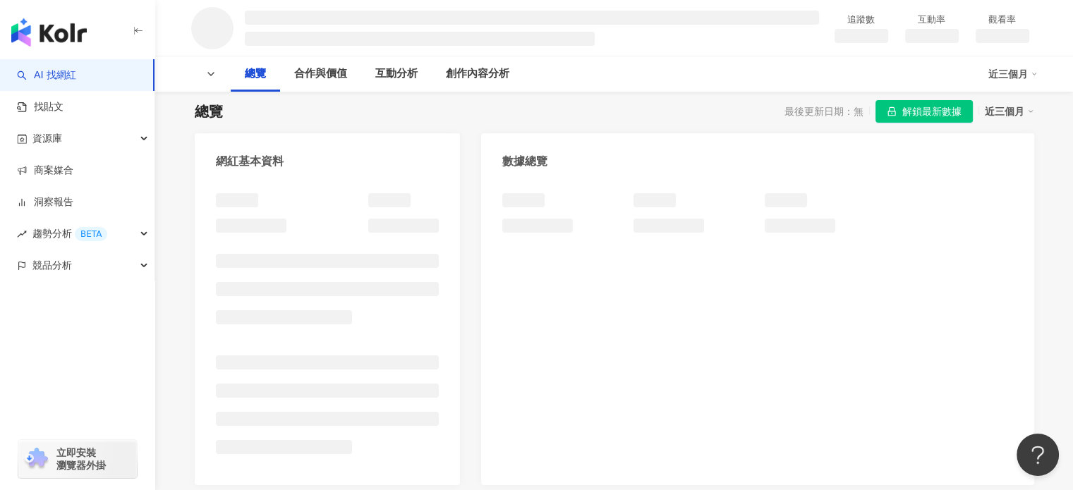
scroll to position [141, 0]
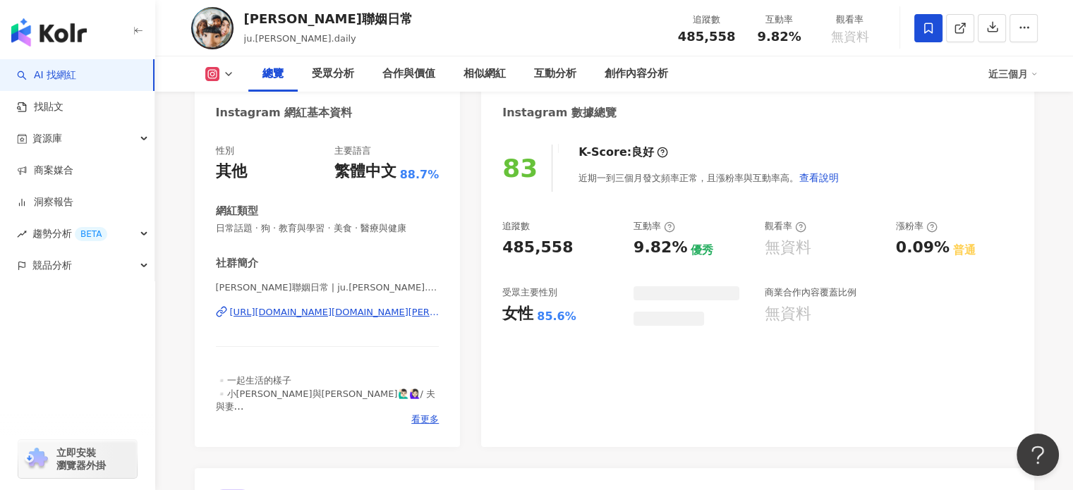
click at [318, 306] on div "https://www.instagram.com/ju.lee.daily/" at bounding box center [335, 312] width 210 height 13
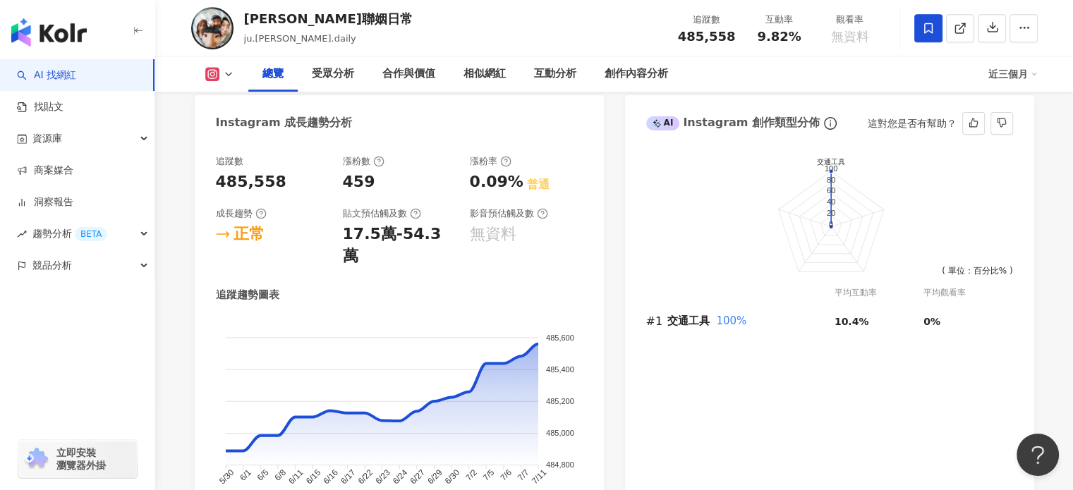
scroll to position [776, 0]
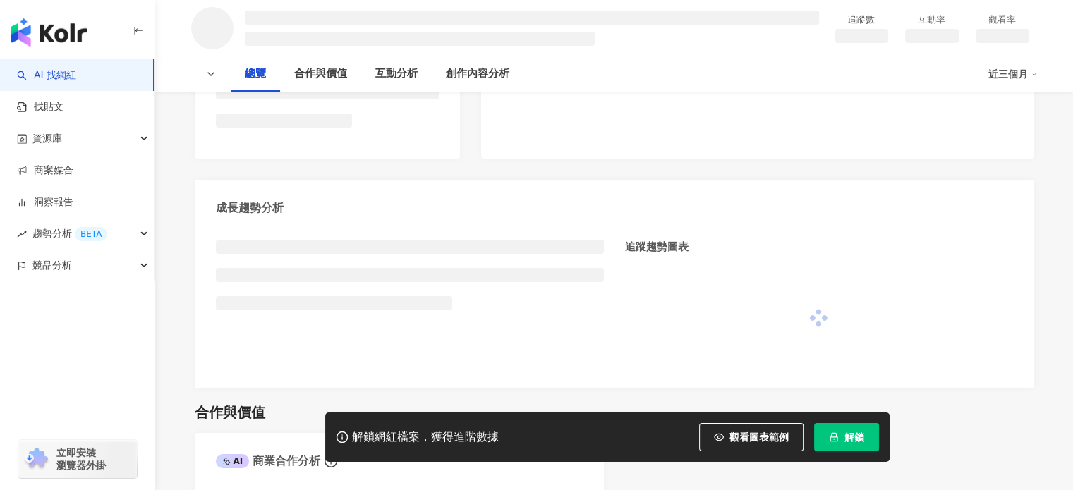
scroll to position [423, 0]
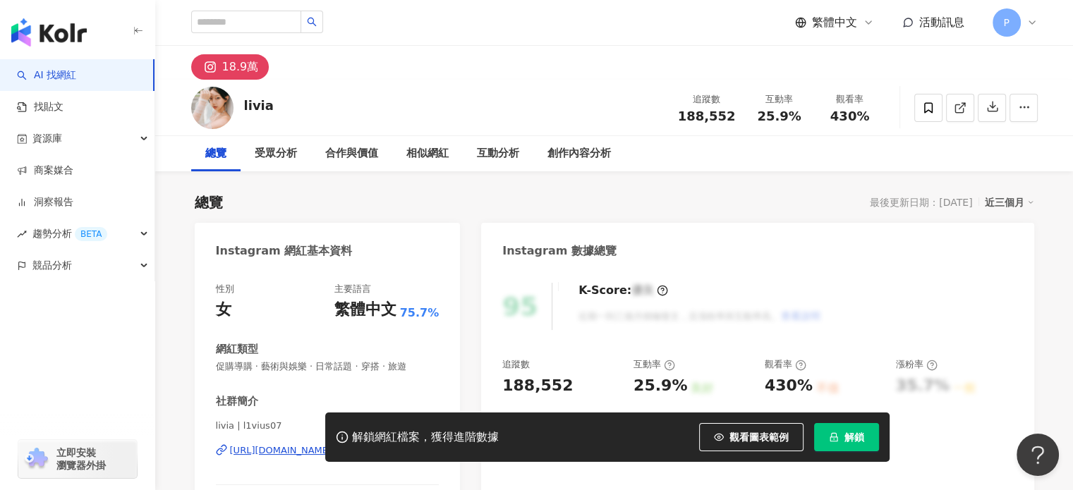
click at [255, 450] on div "解鎖網紅檔案，獲得進階數據 觀看圖表範例 解鎖" at bounding box center [536, 437] width 1073 height 49
click at [282, 454] on div "解鎖網紅檔案，獲得進階數據 觀看圖表範例 解鎖" at bounding box center [536, 437] width 1073 height 49
click at [282, 452] on div "解鎖網紅檔案，獲得進階數據 觀看圖表範例 解鎖" at bounding box center [536, 437] width 1073 height 49
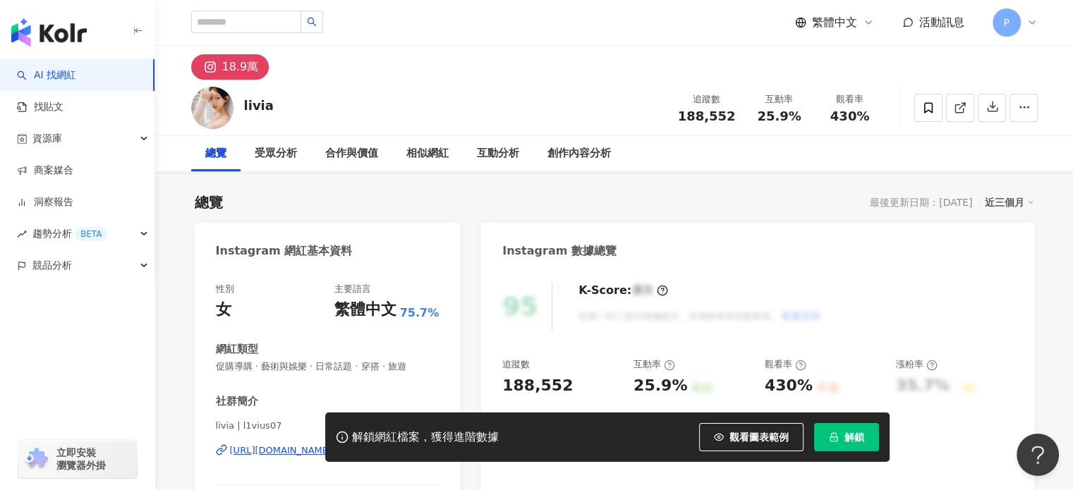
click at [282, 452] on div "解鎖網紅檔案，獲得進階數據 觀看圖表範例 解鎖" at bounding box center [536, 437] width 1073 height 49
click at [282, 451] on div "解鎖網紅檔案，獲得進階數據 觀看圖表範例 解鎖" at bounding box center [536, 437] width 1073 height 49
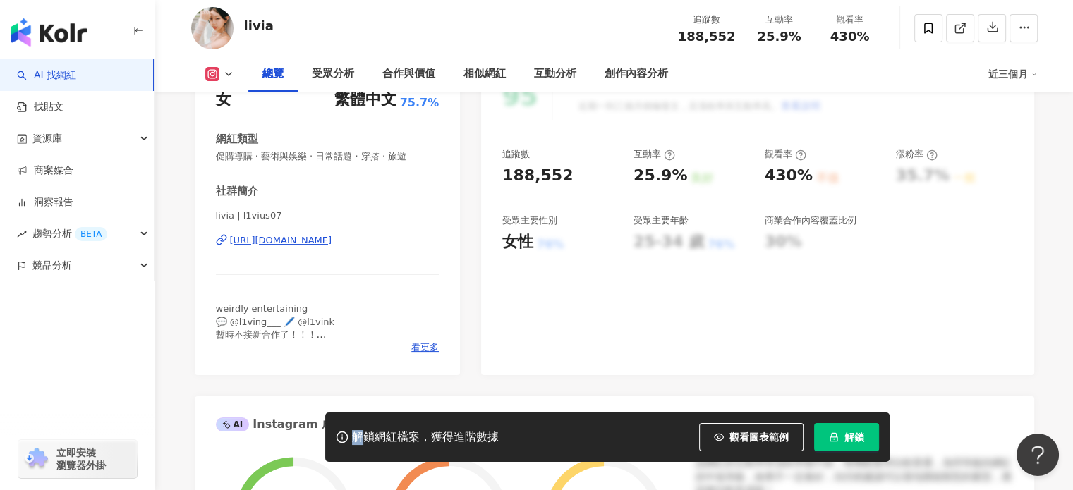
scroll to position [212, 0]
click at [332, 237] on div "[URL][DOMAIN_NAME]" at bounding box center [281, 239] width 102 height 13
